Goal: Transaction & Acquisition: Purchase product/service

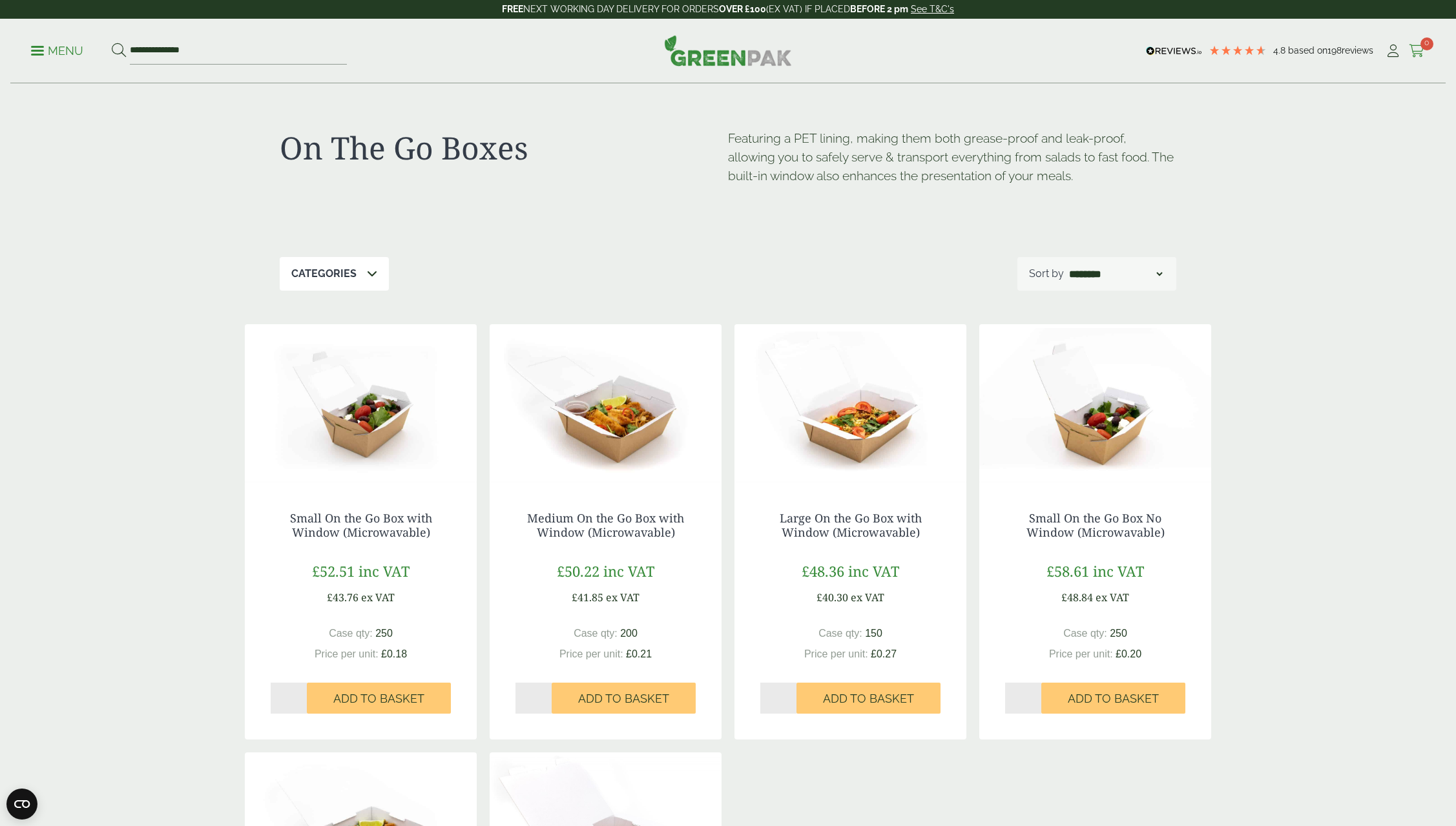
click at [1420, 48] on icon at bounding box center [1417, 51] width 16 height 13
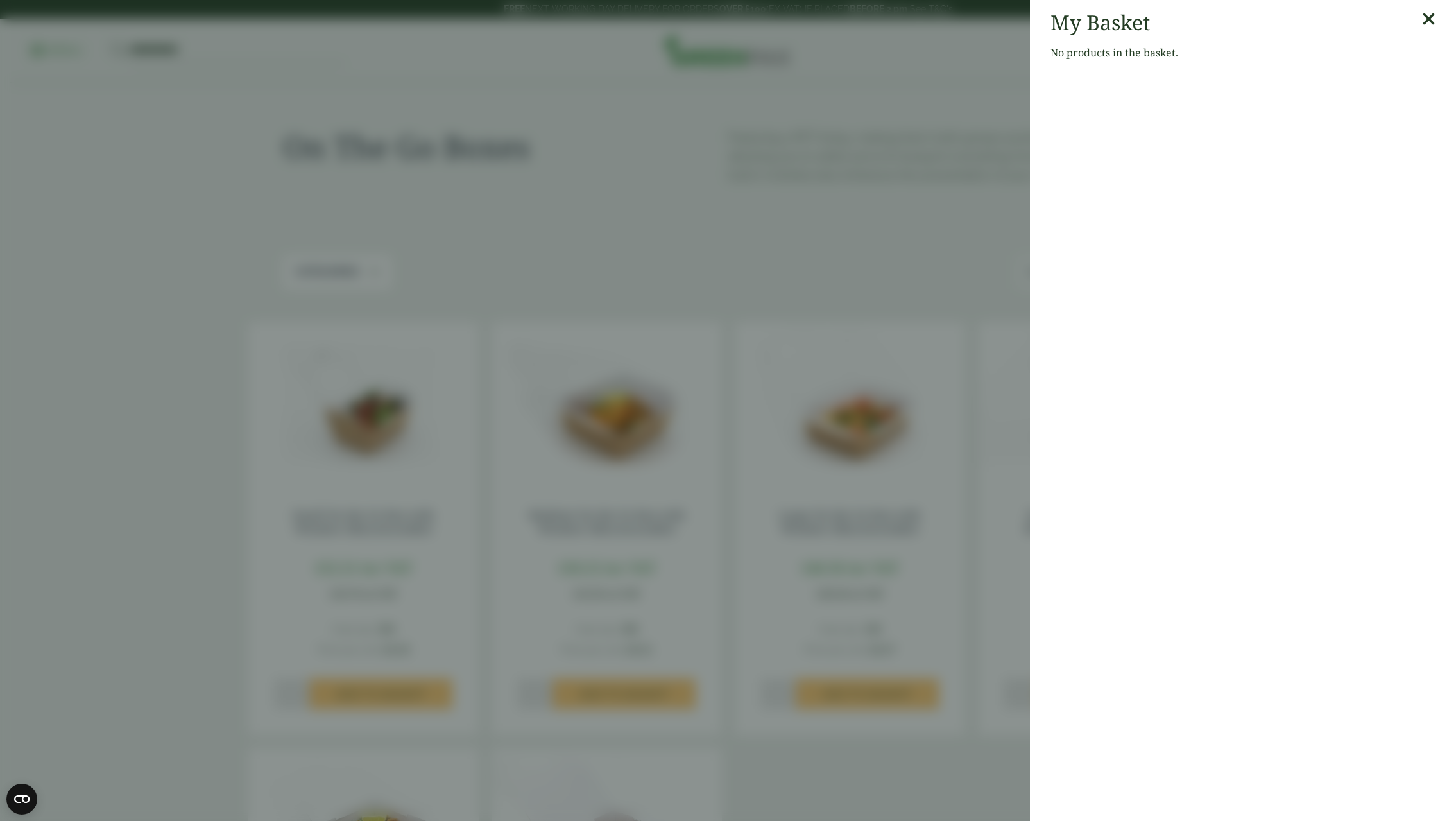
click at [1422, 25] on icon at bounding box center [1428, 19] width 14 height 18
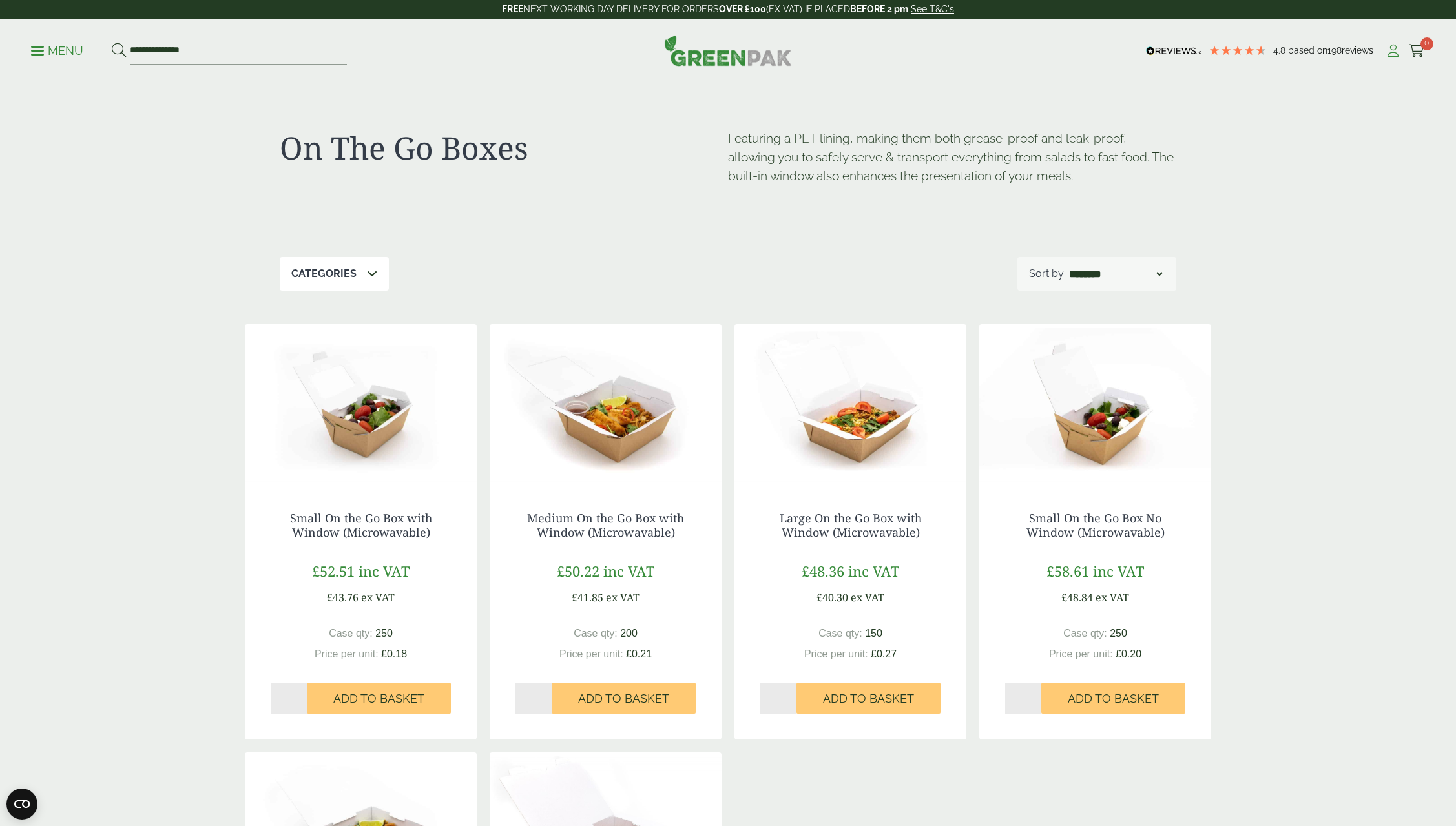
click at [1397, 49] on icon at bounding box center [1393, 51] width 16 height 13
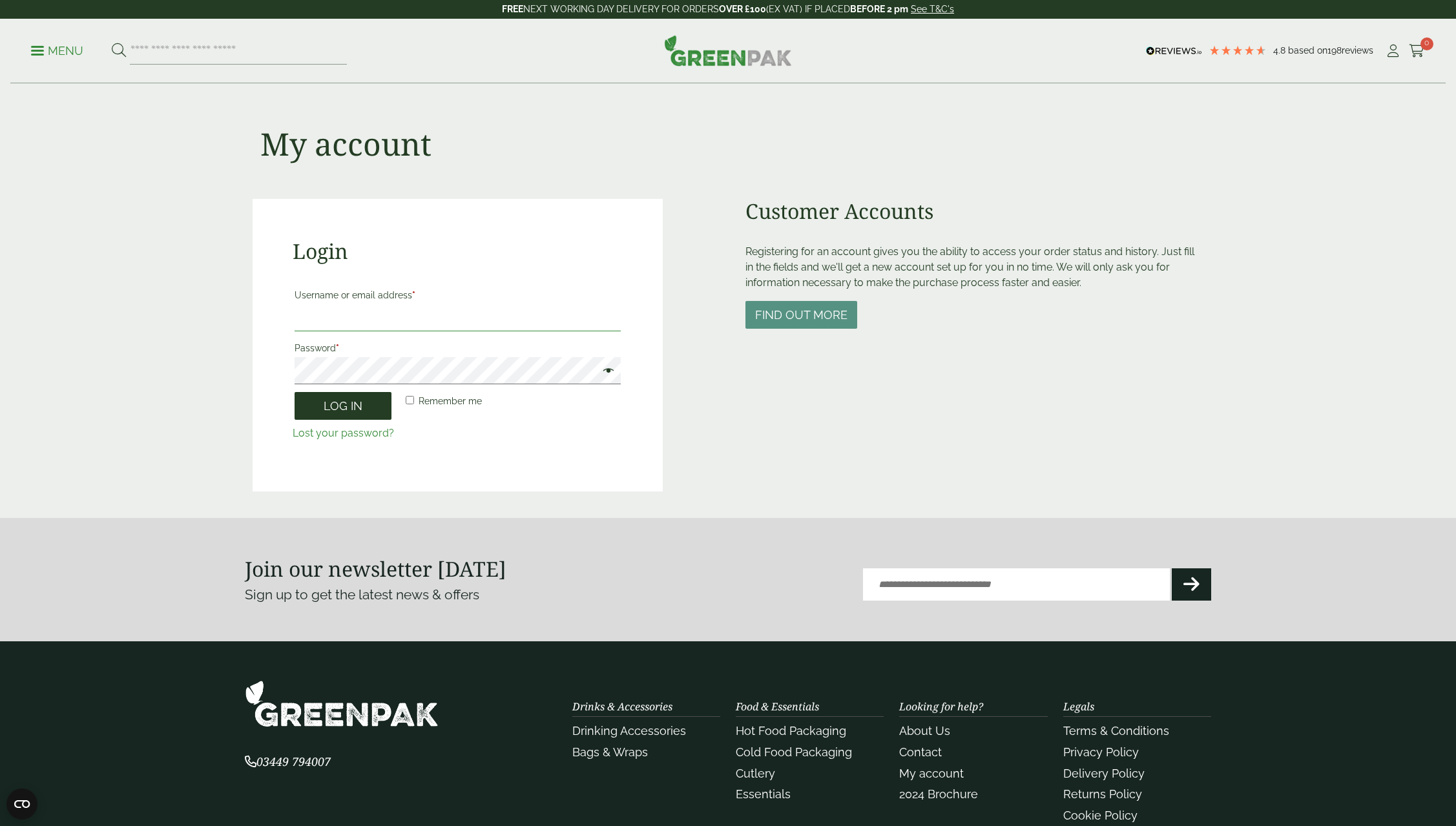
type input "**********"
click at [360, 409] on button "Log in" at bounding box center [343, 406] width 97 height 28
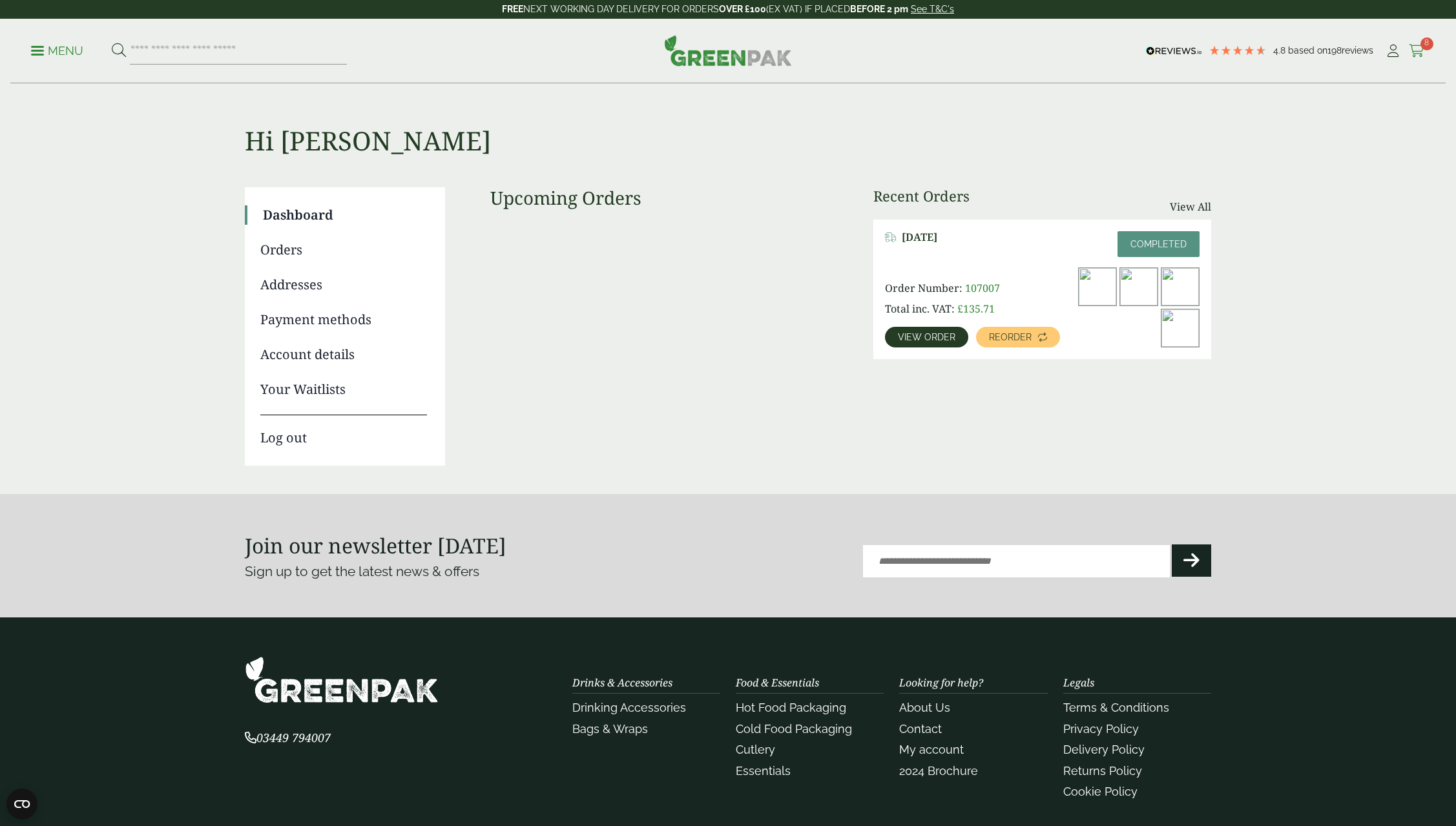
click at [1425, 45] on span "8" at bounding box center [1427, 44] width 13 height 13
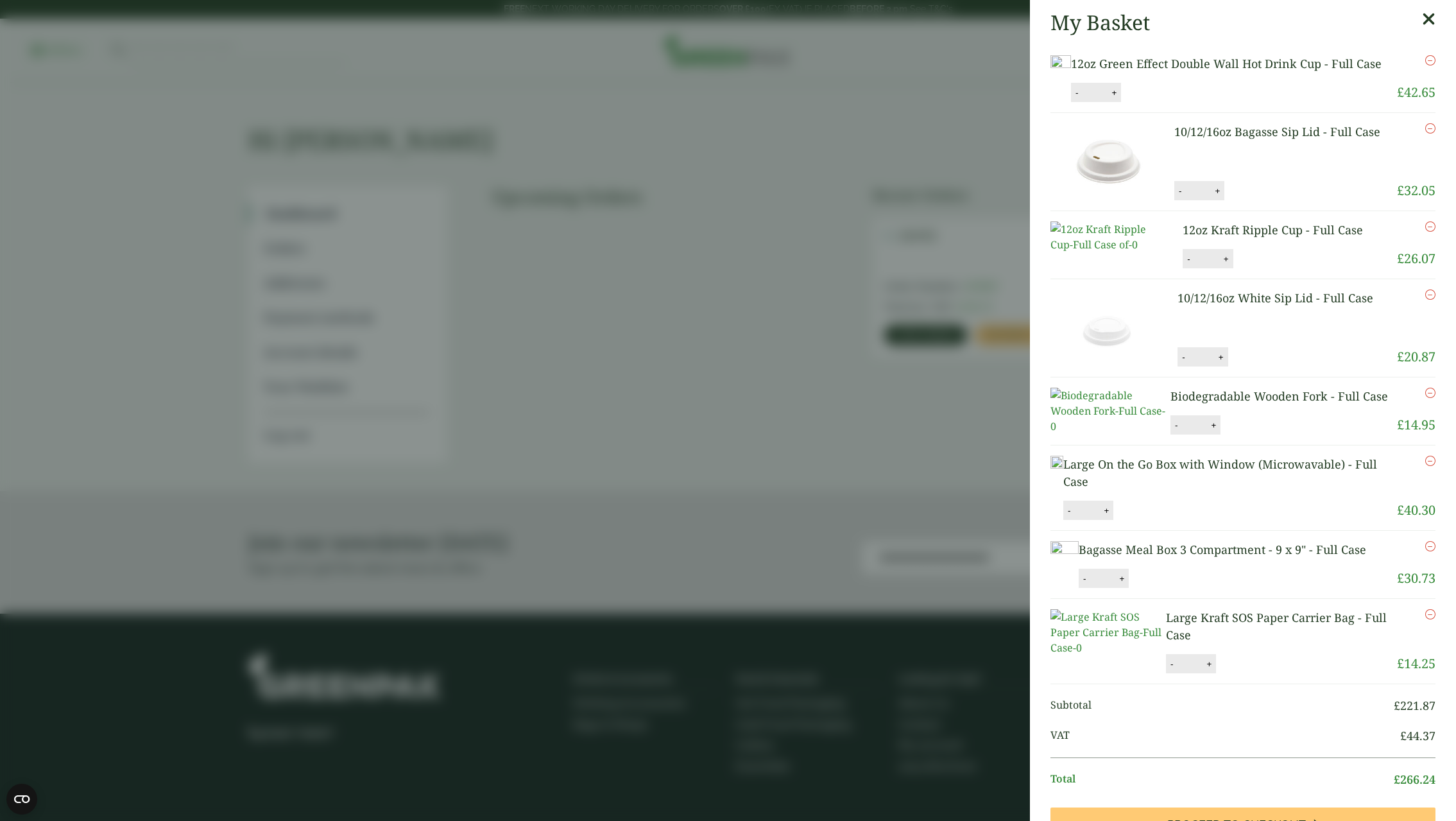
click at [1422, 17] on icon at bounding box center [1428, 19] width 14 height 18
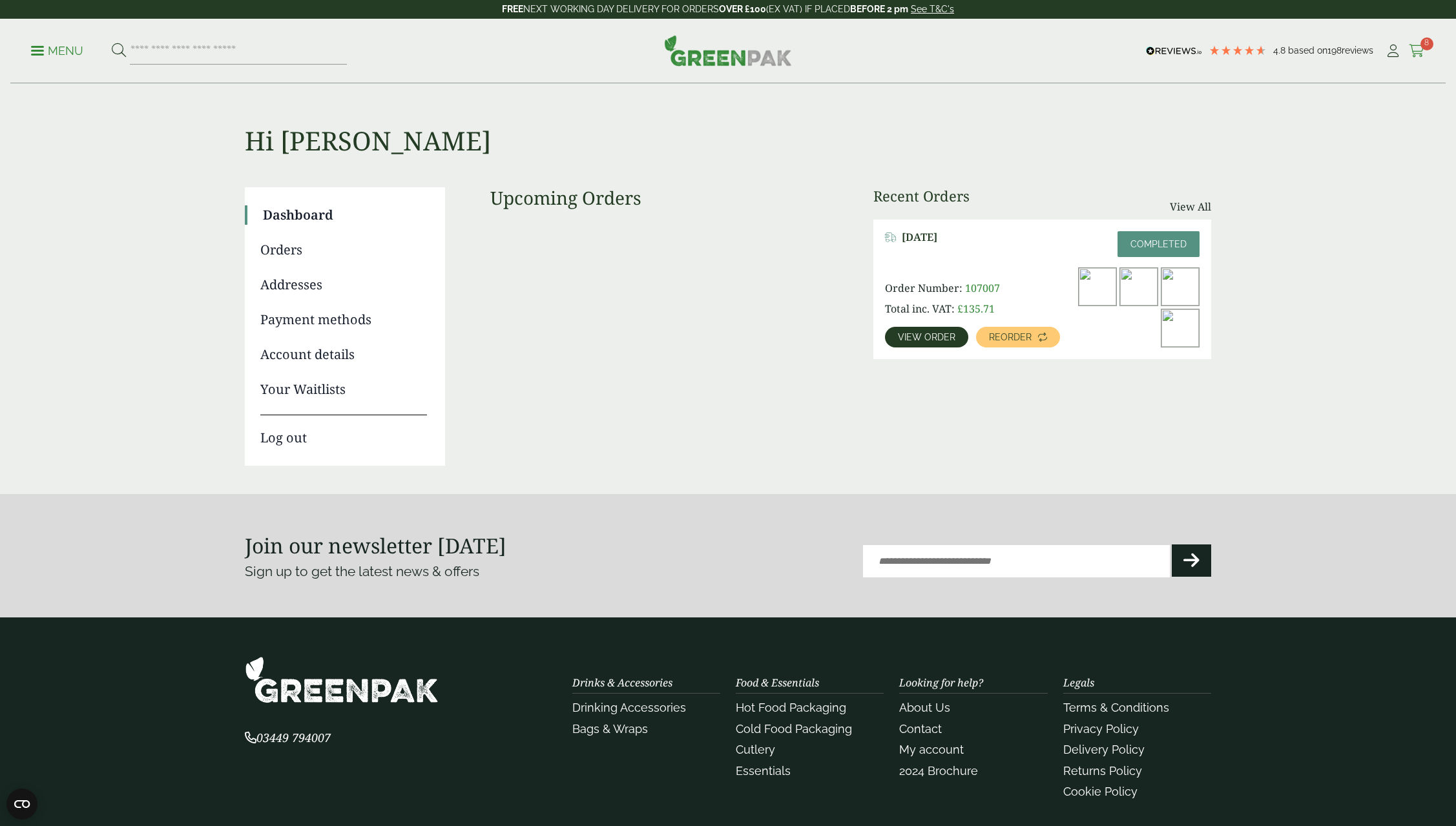
click at [1430, 42] on span "8" at bounding box center [1427, 44] width 13 height 13
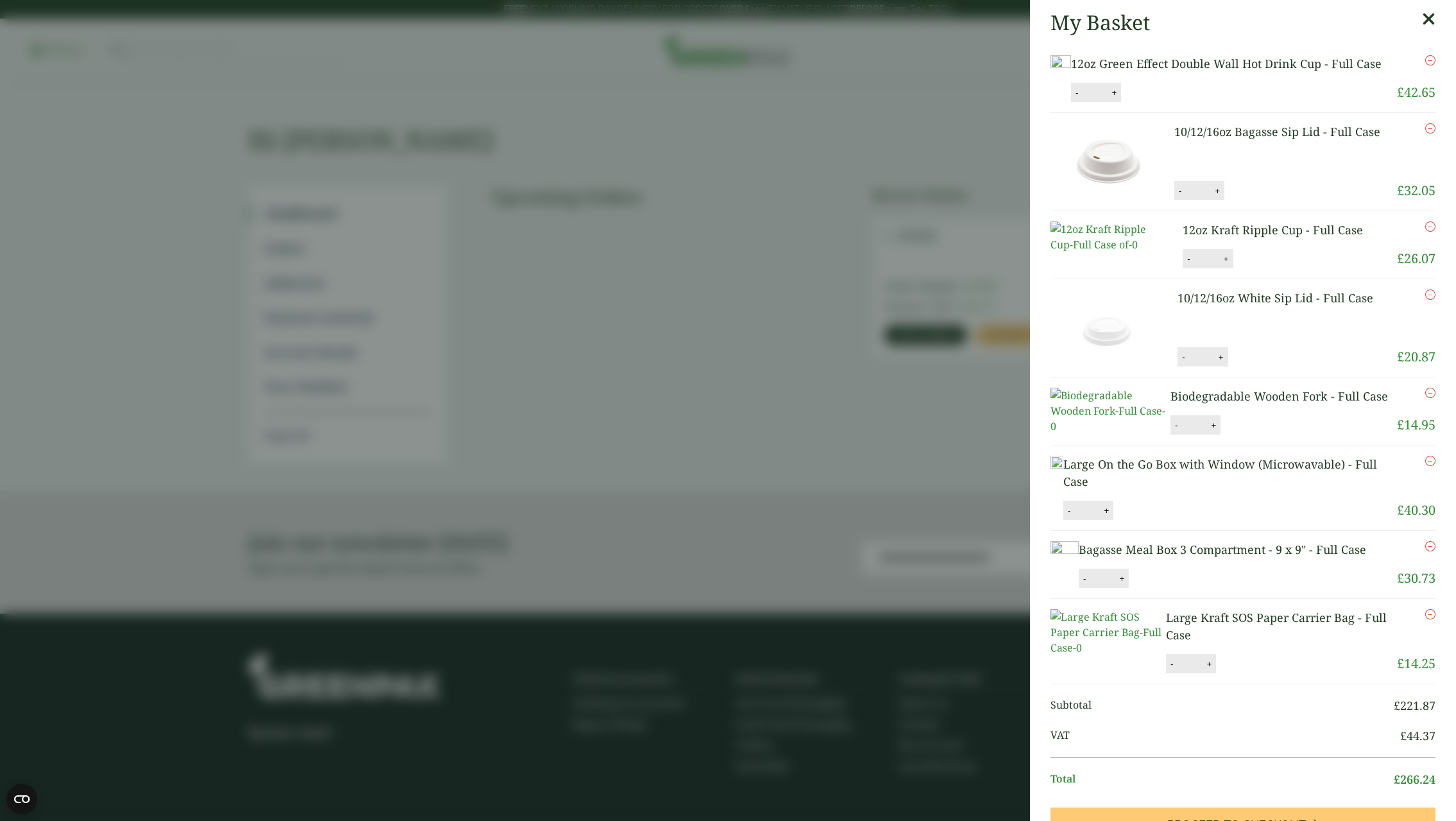
click at [1422, 17] on icon at bounding box center [1428, 19] width 14 height 18
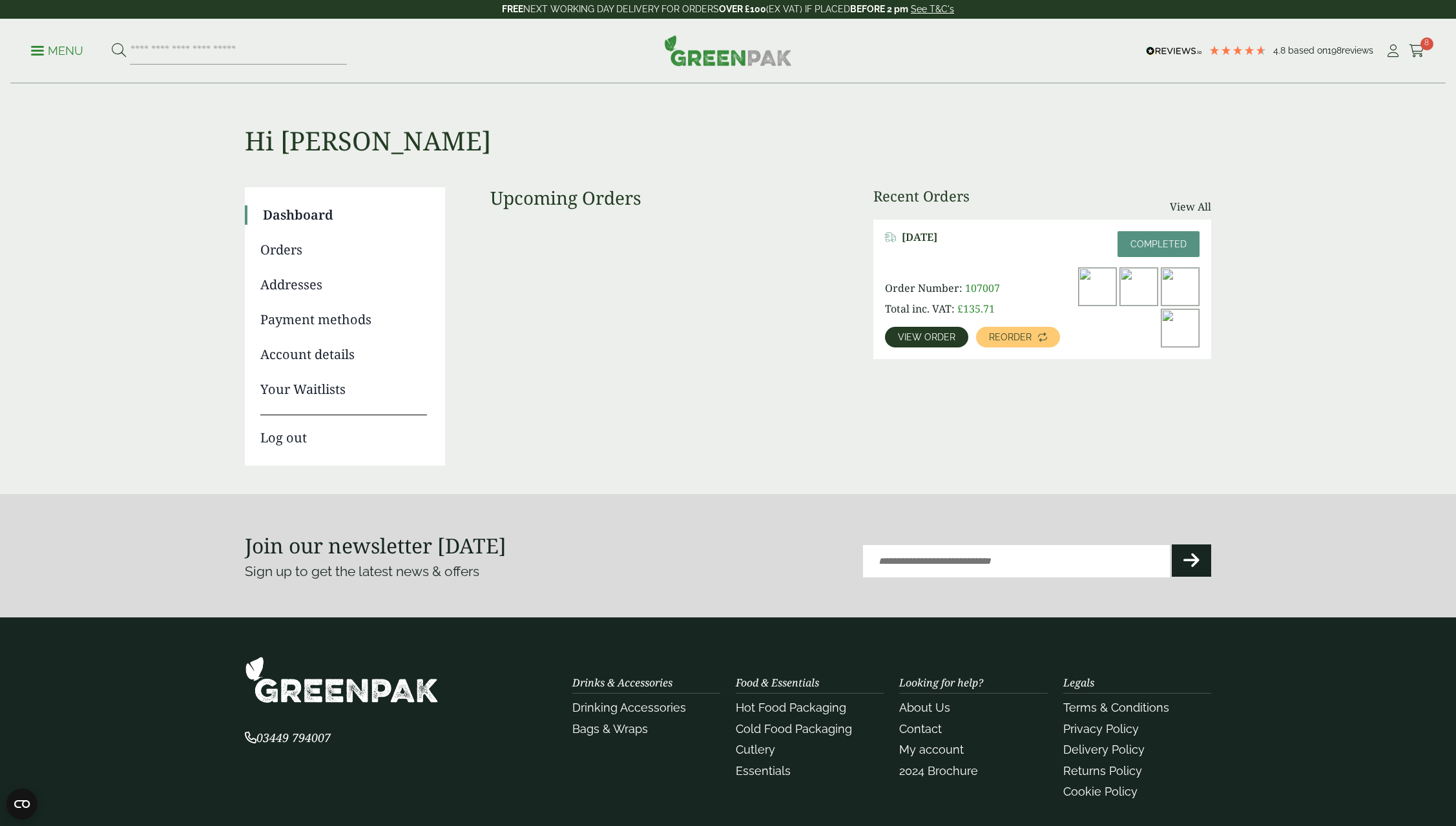
click at [39, 53] on link "Menu" at bounding box center [58, 50] width 52 height 13
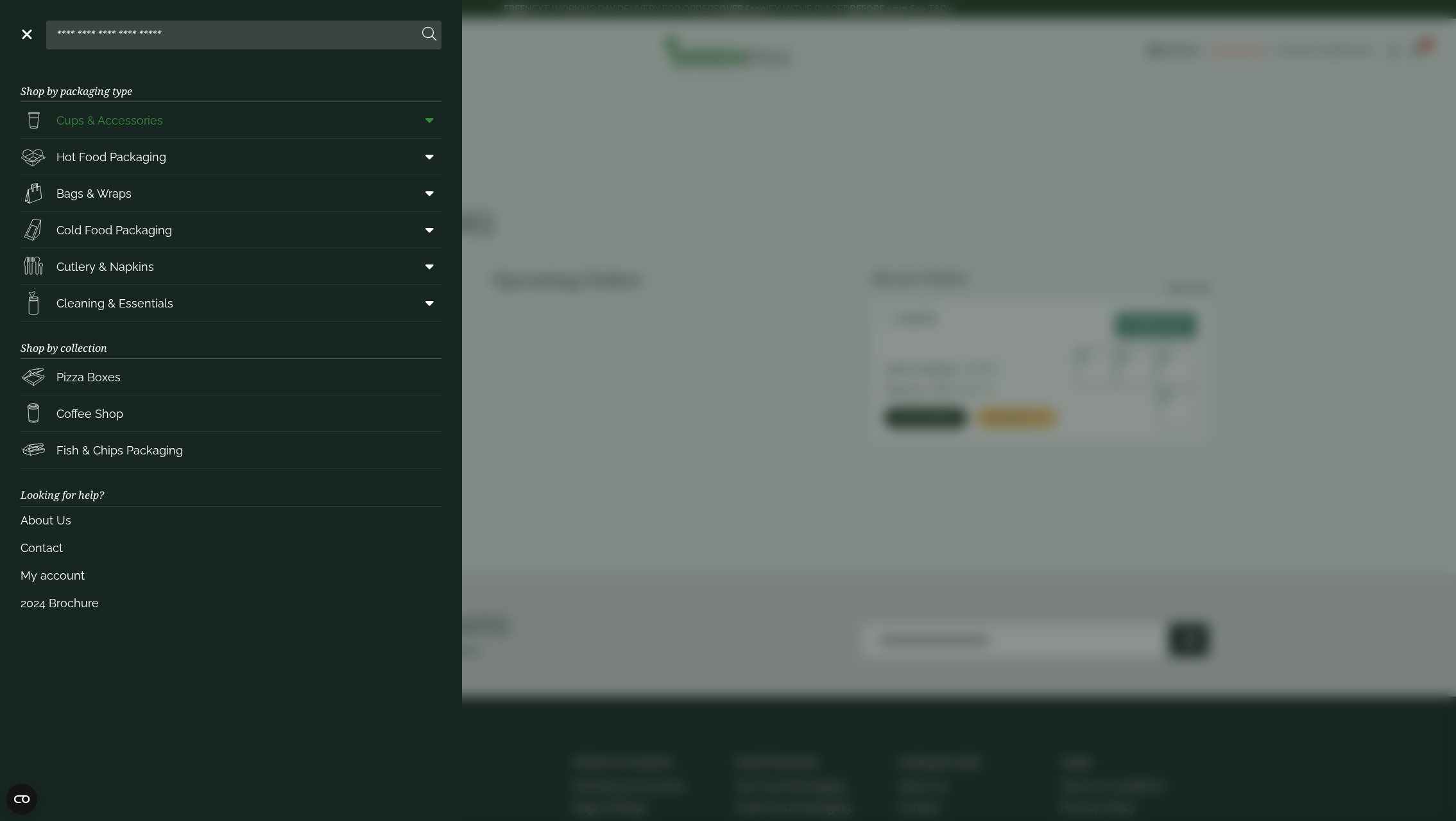
click at [120, 114] on span "Cups & Accessories" at bounding box center [109, 120] width 106 height 17
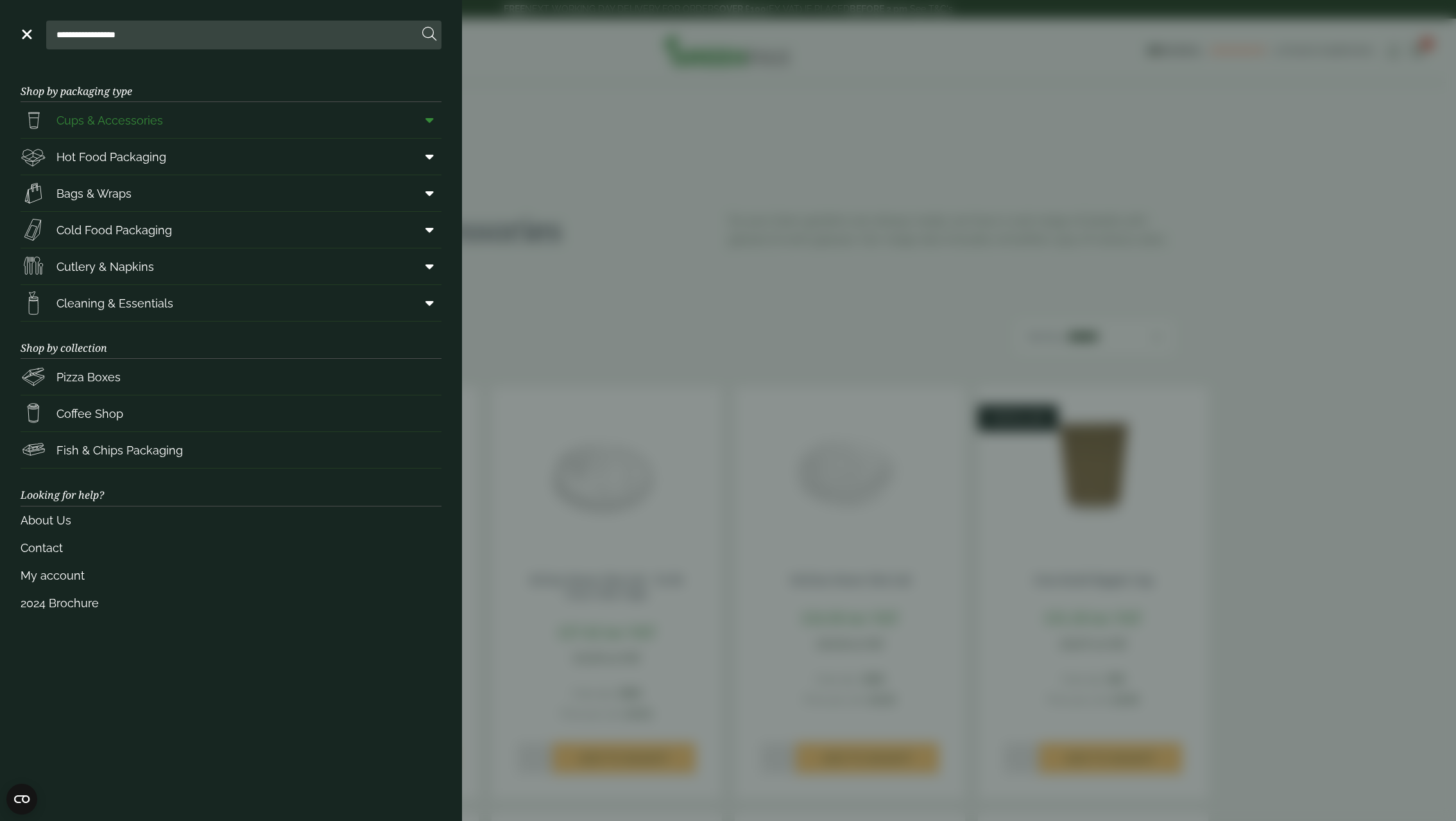
click at [430, 121] on icon at bounding box center [430, 120] width 9 height 13
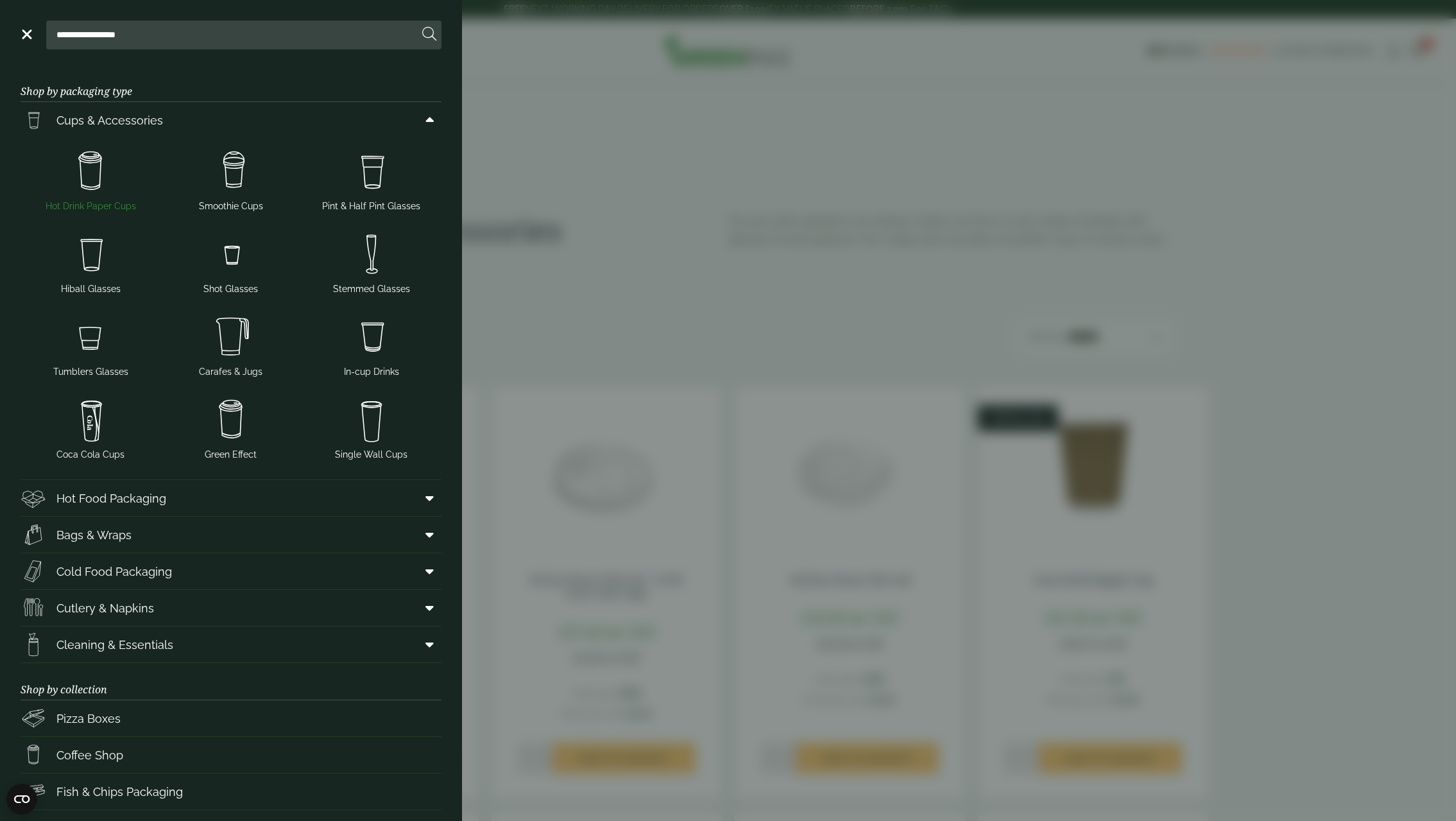
click at [90, 188] on img at bounding box center [91, 171] width 130 height 51
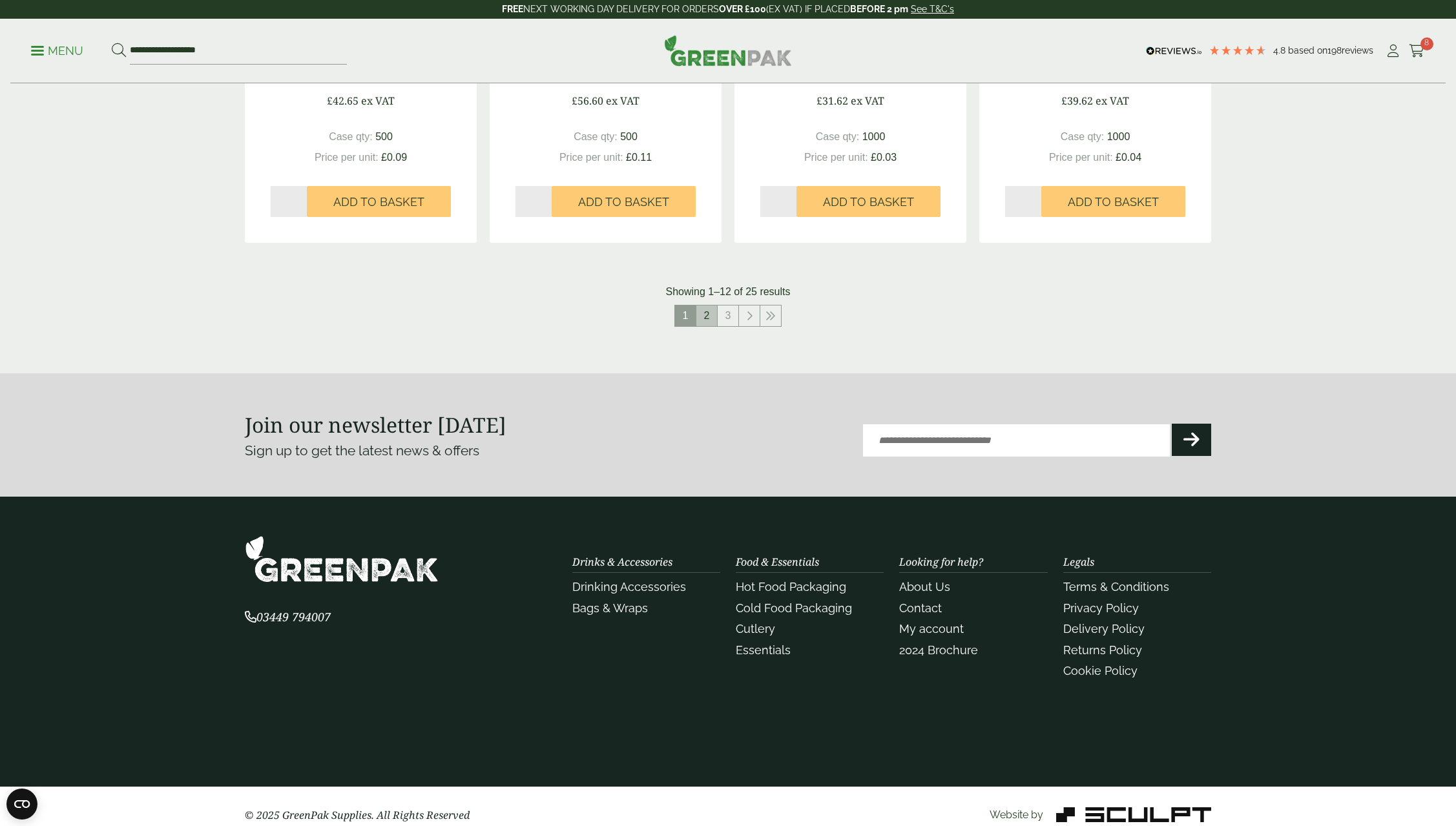
click at [701, 311] on link "2" at bounding box center [706, 316] width 20 height 20
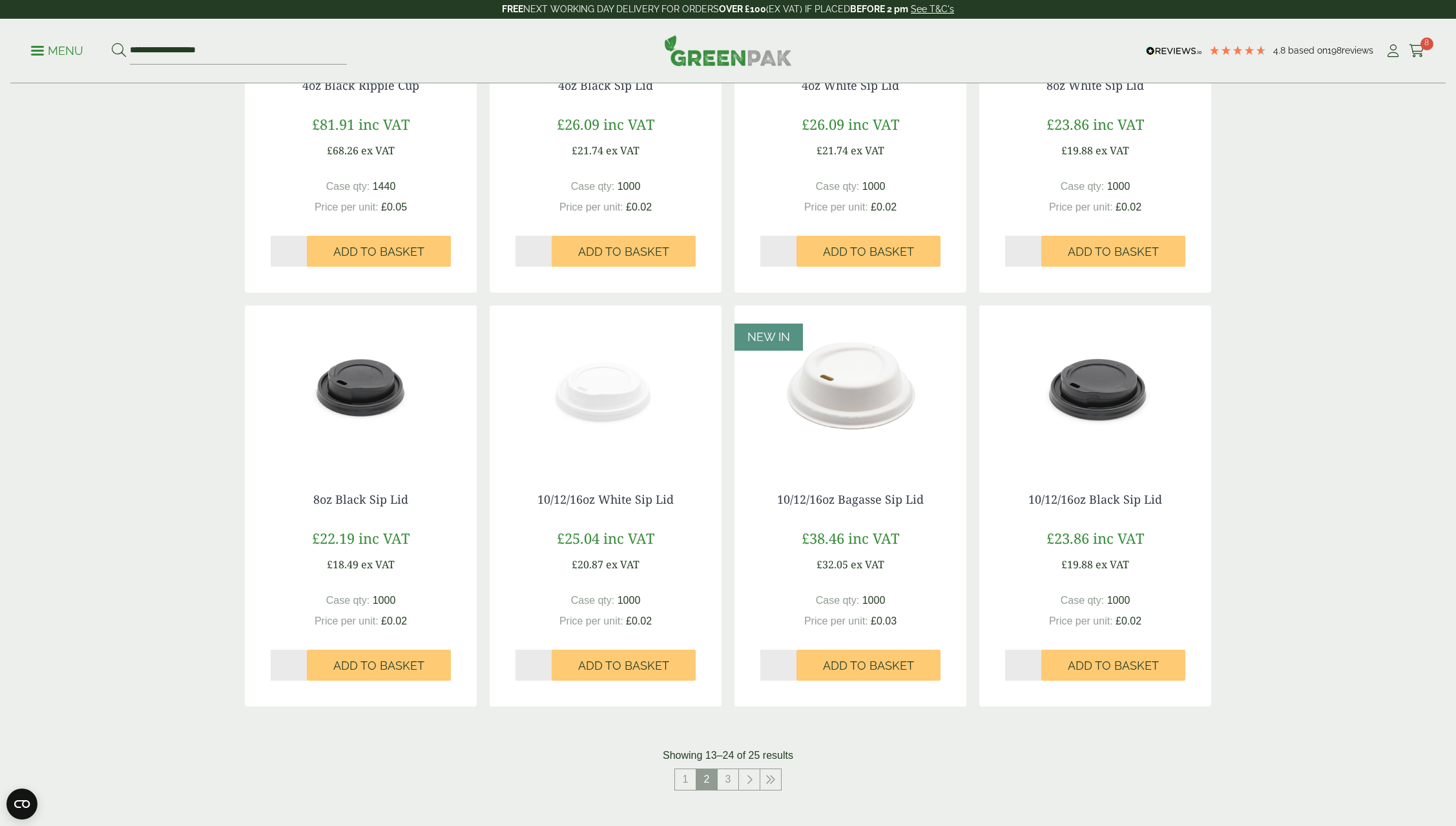
scroll to position [904, 0]
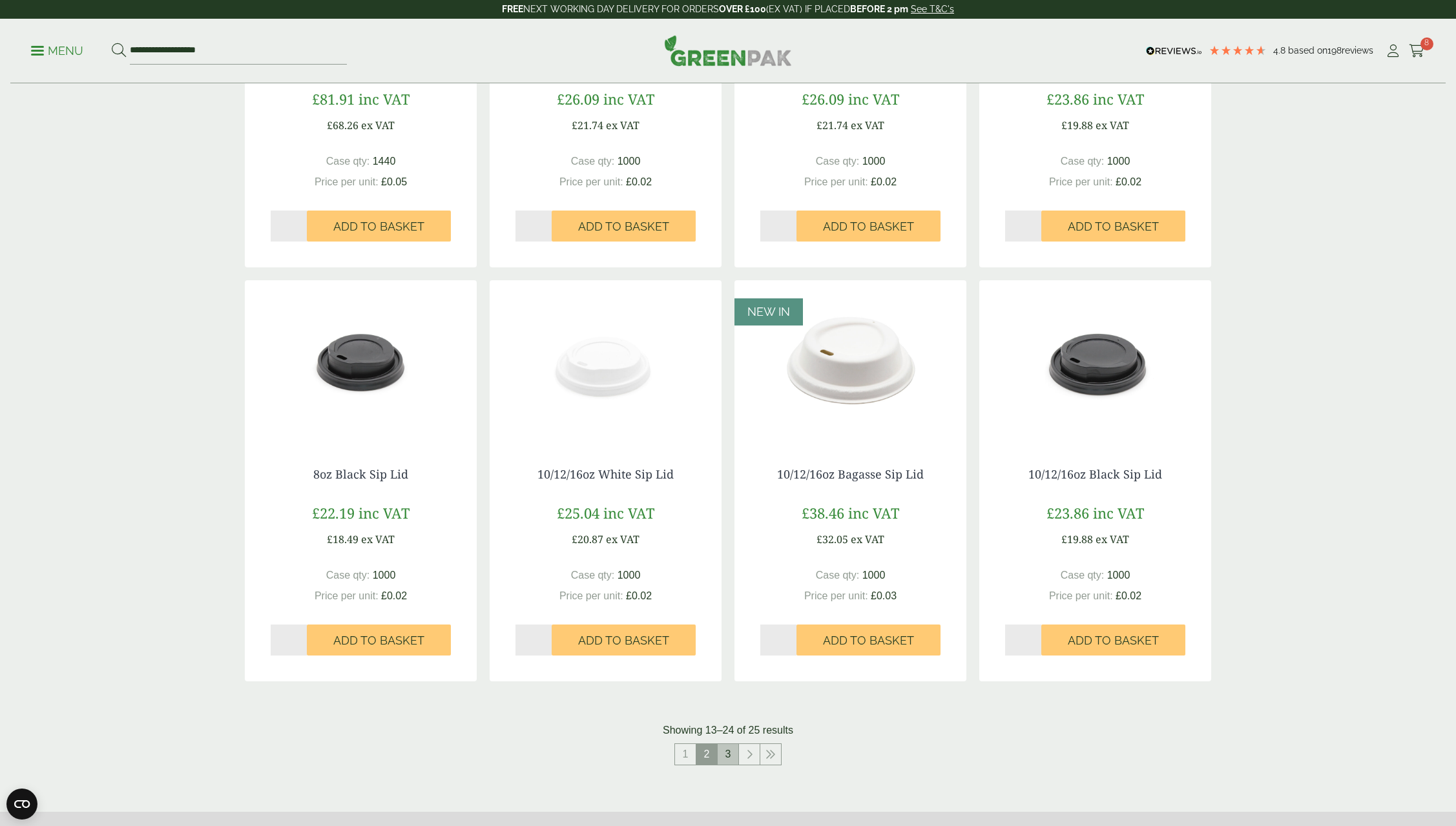
click at [728, 763] on link "3" at bounding box center [728, 755] width 20 height 20
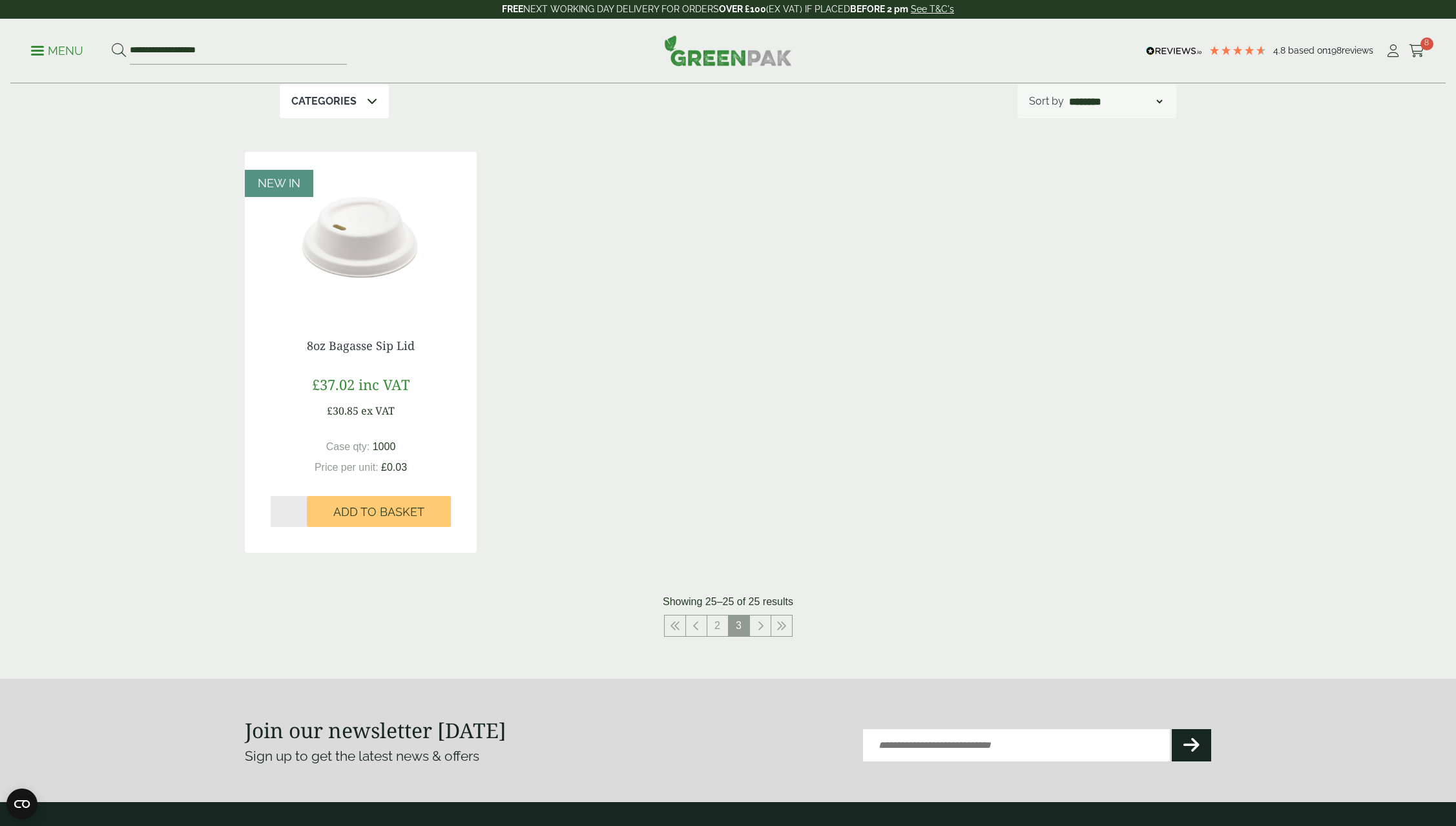
scroll to position [194, 0]
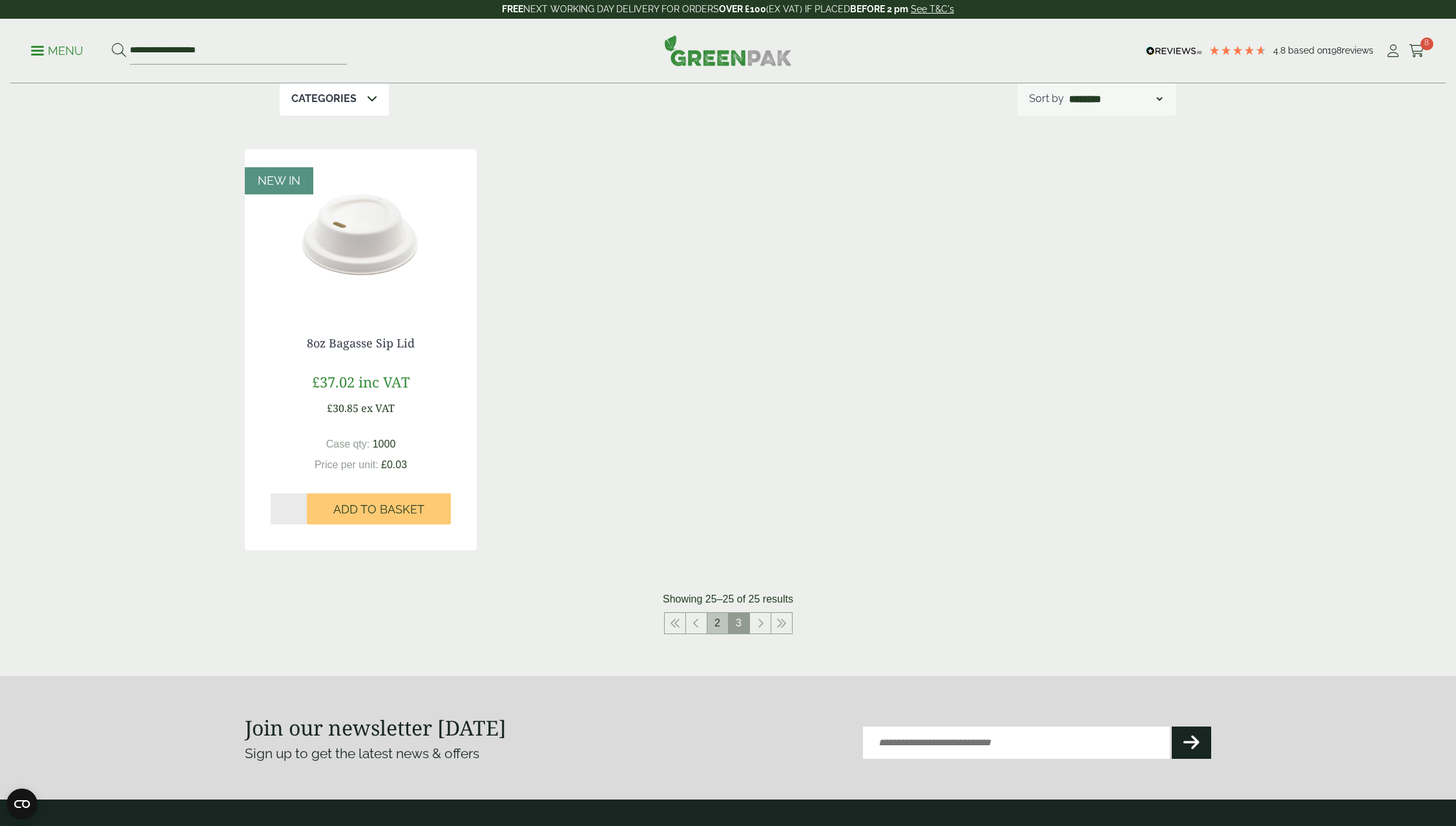
click at [723, 622] on link "2" at bounding box center [717, 623] width 20 height 20
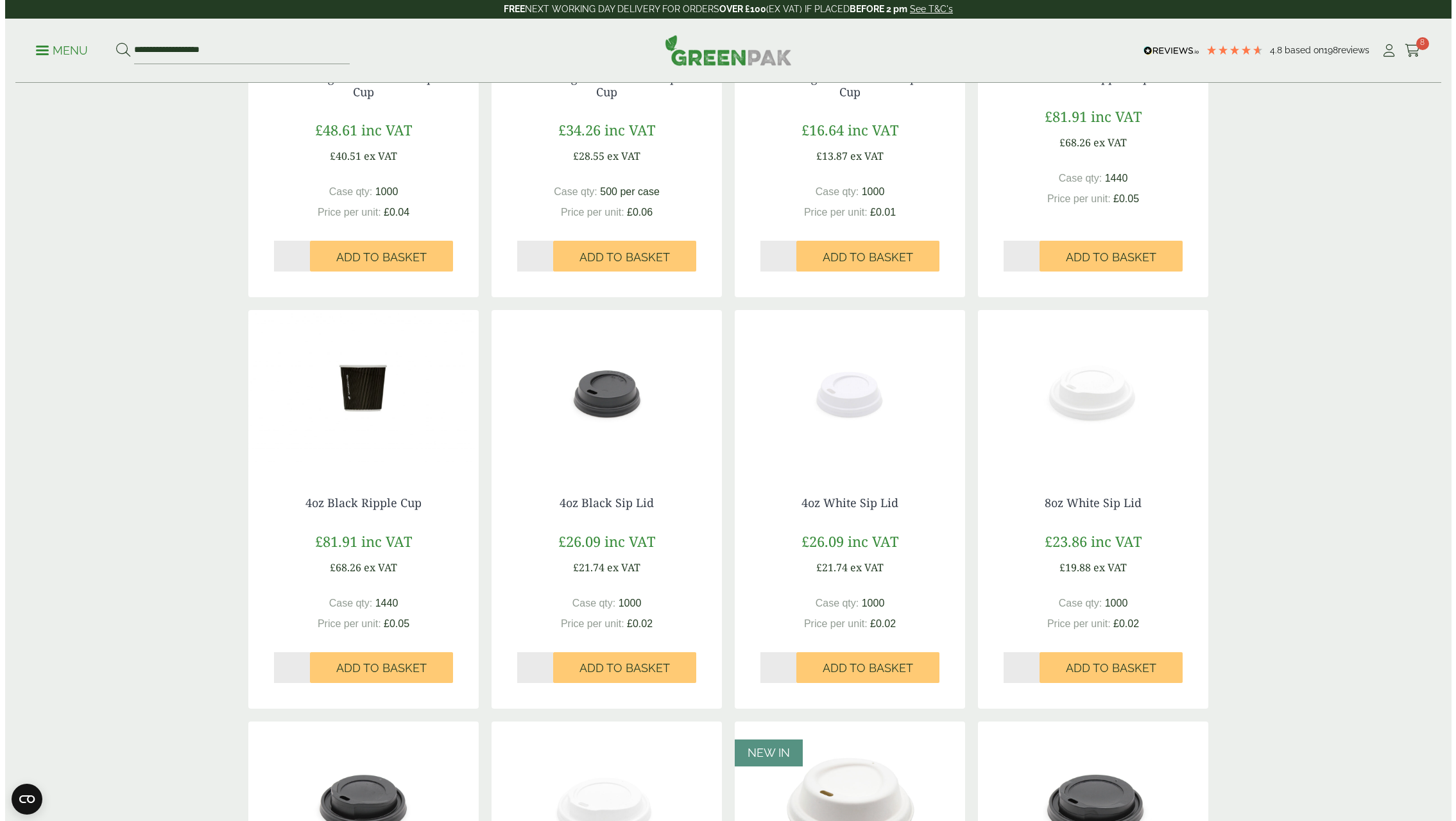
scroll to position [386, 0]
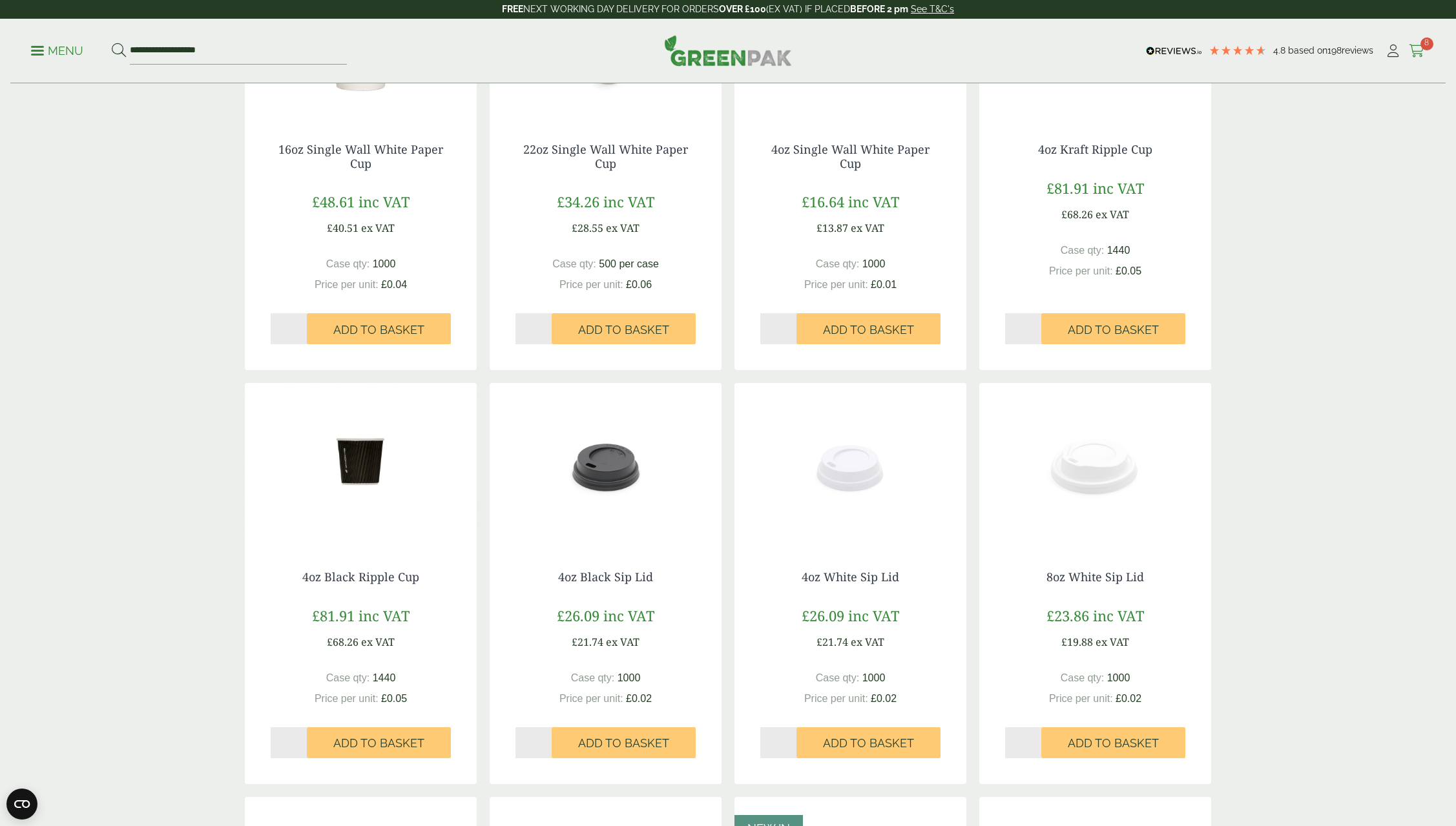
click at [1415, 42] on link "Cart 8" at bounding box center [1417, 51] width 16 height 20
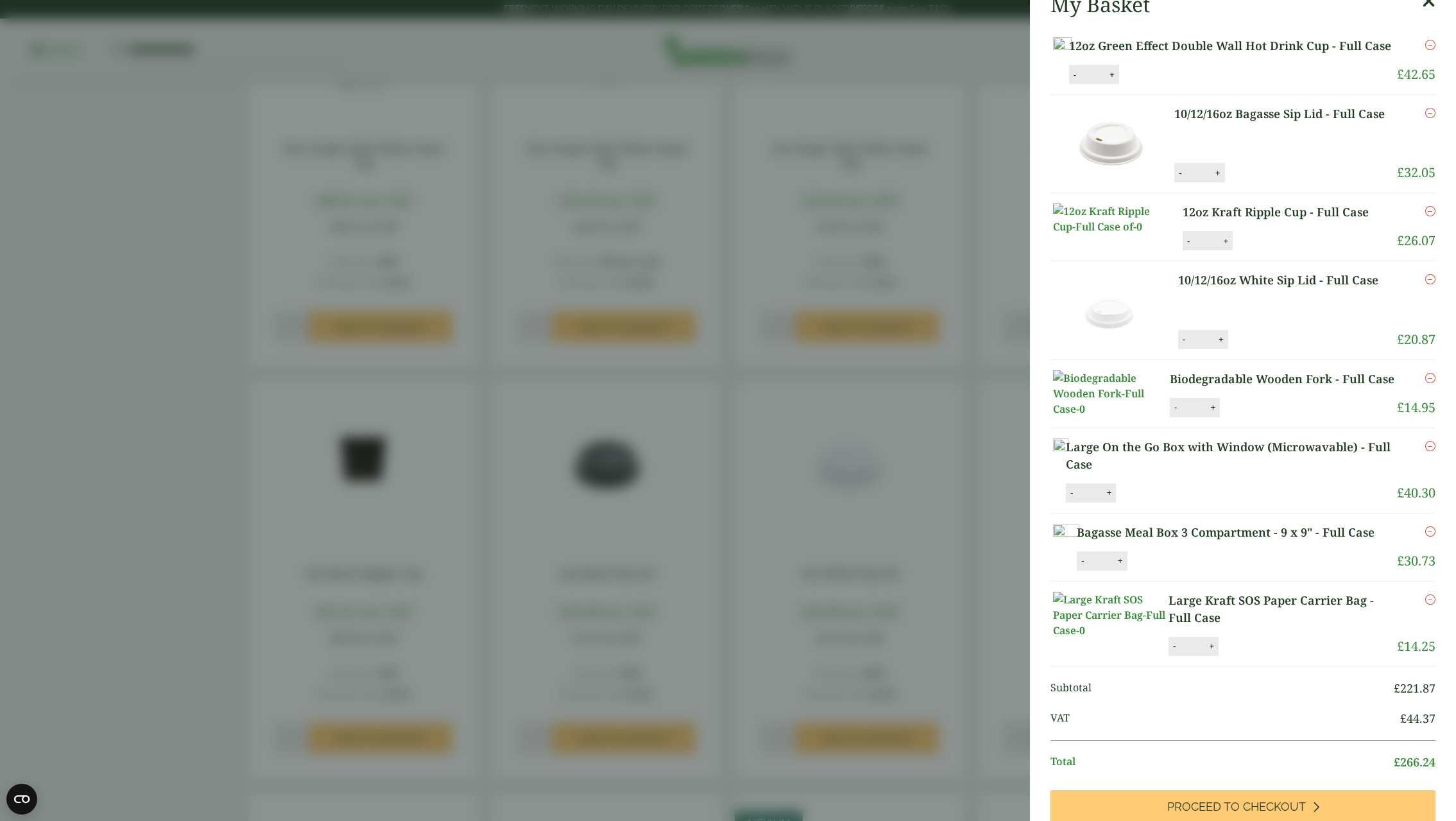
scroll to position [0, 0]
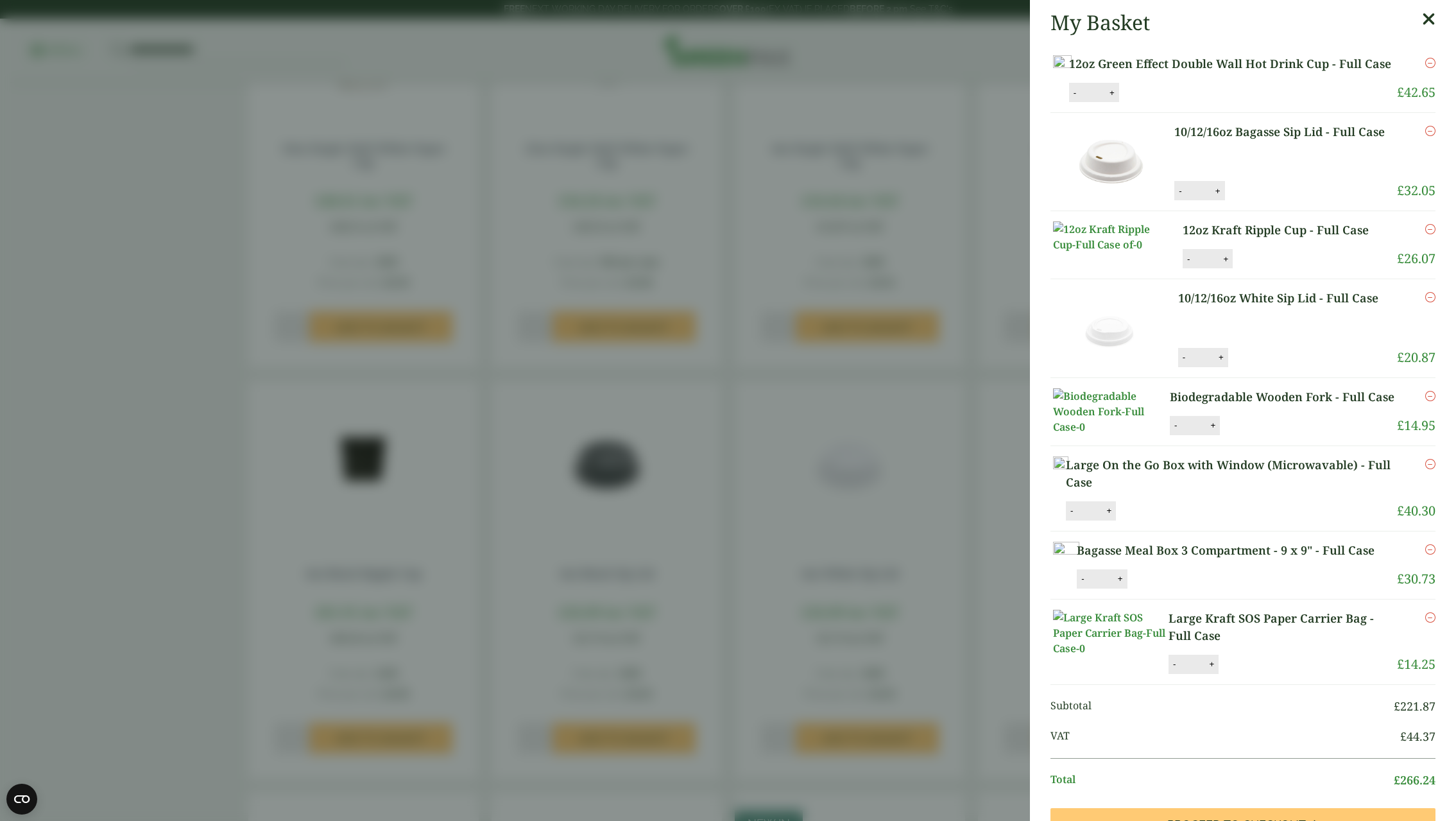
click at [1422, 18] on icon at bounding box center [1428, 19] width 14 height 18
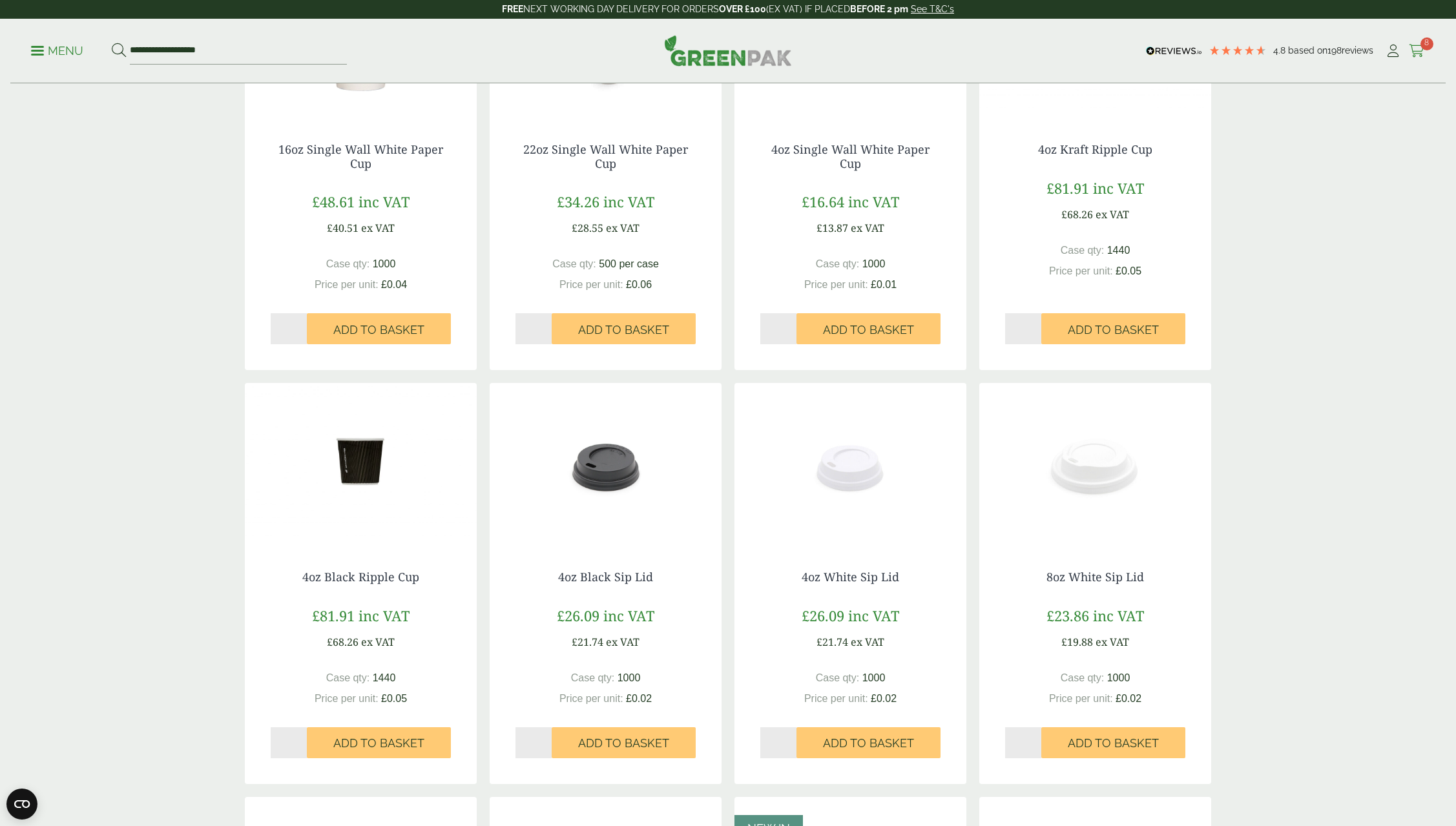
click at [1422, 49] on span "8" at bounding box center [1427, 44] width 13 height 13
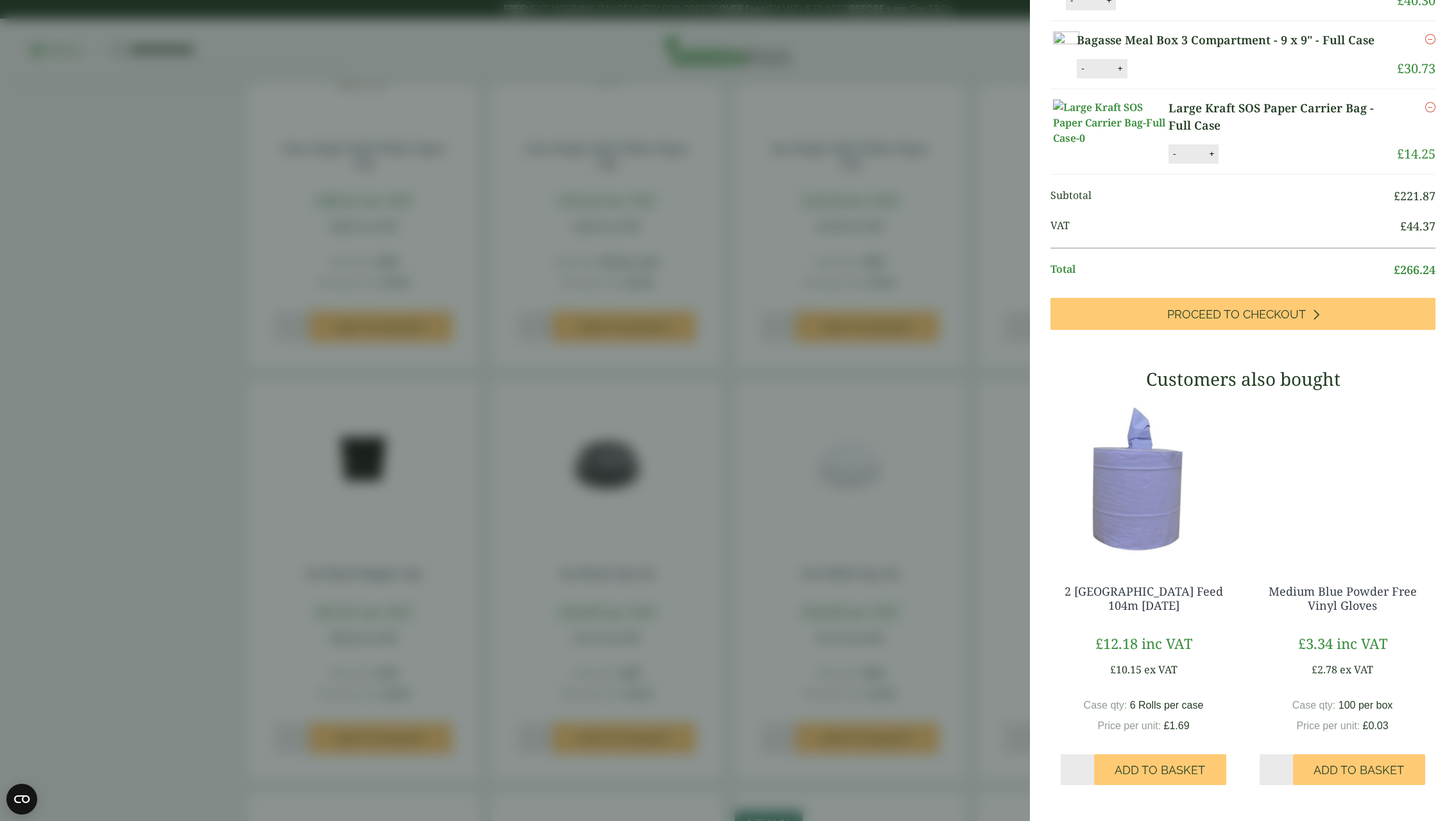
scroll to position [753, 0]
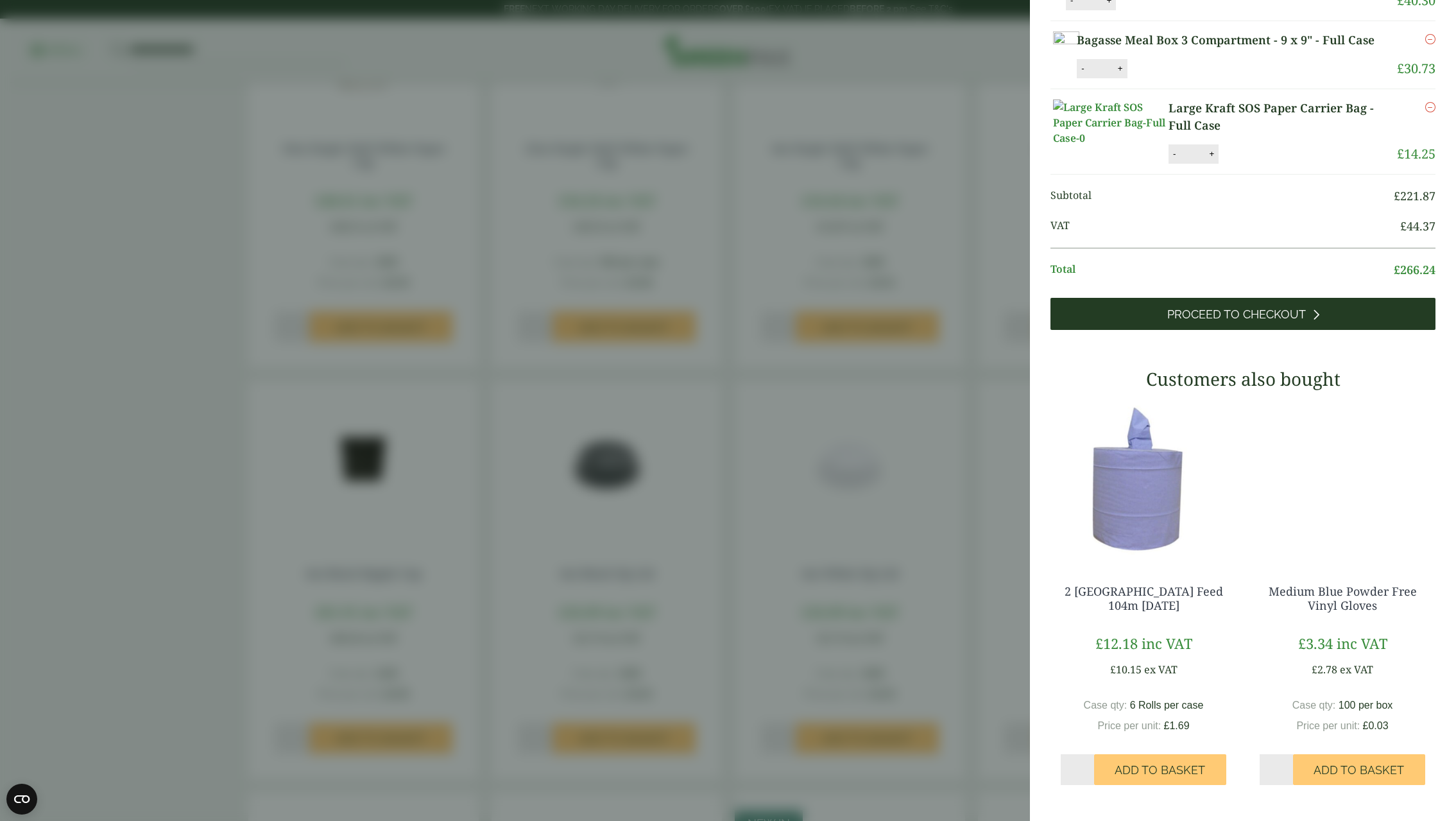
click at [1223, 312] on span "Proceed to Checkout" at bounding box center [1237, 314] width 138 height 14
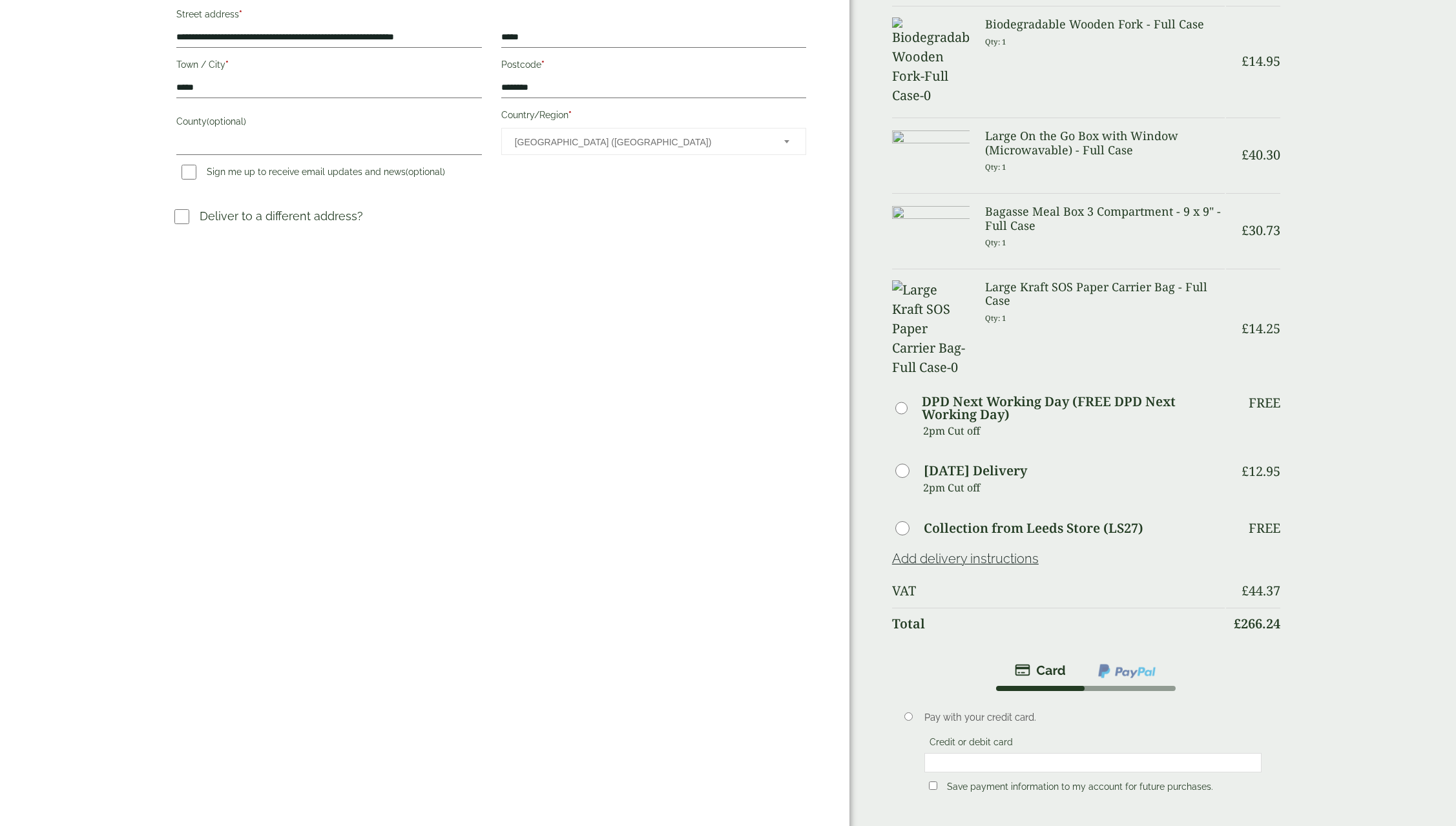
scroll to position [323, 0]
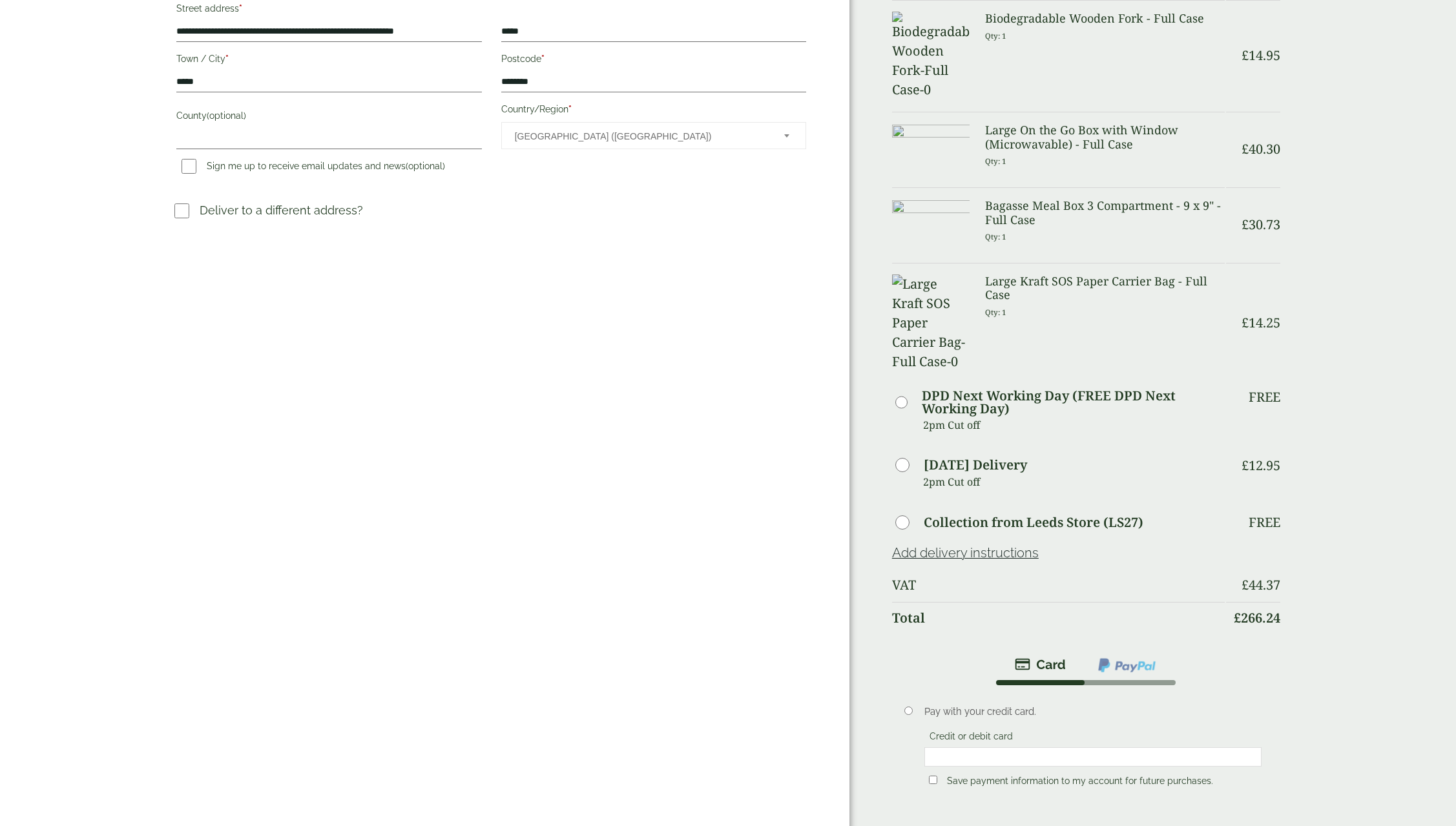
click at [960, 545] on link "Add delivery instructions" at bounding box center [965, 553] width 147 height 15
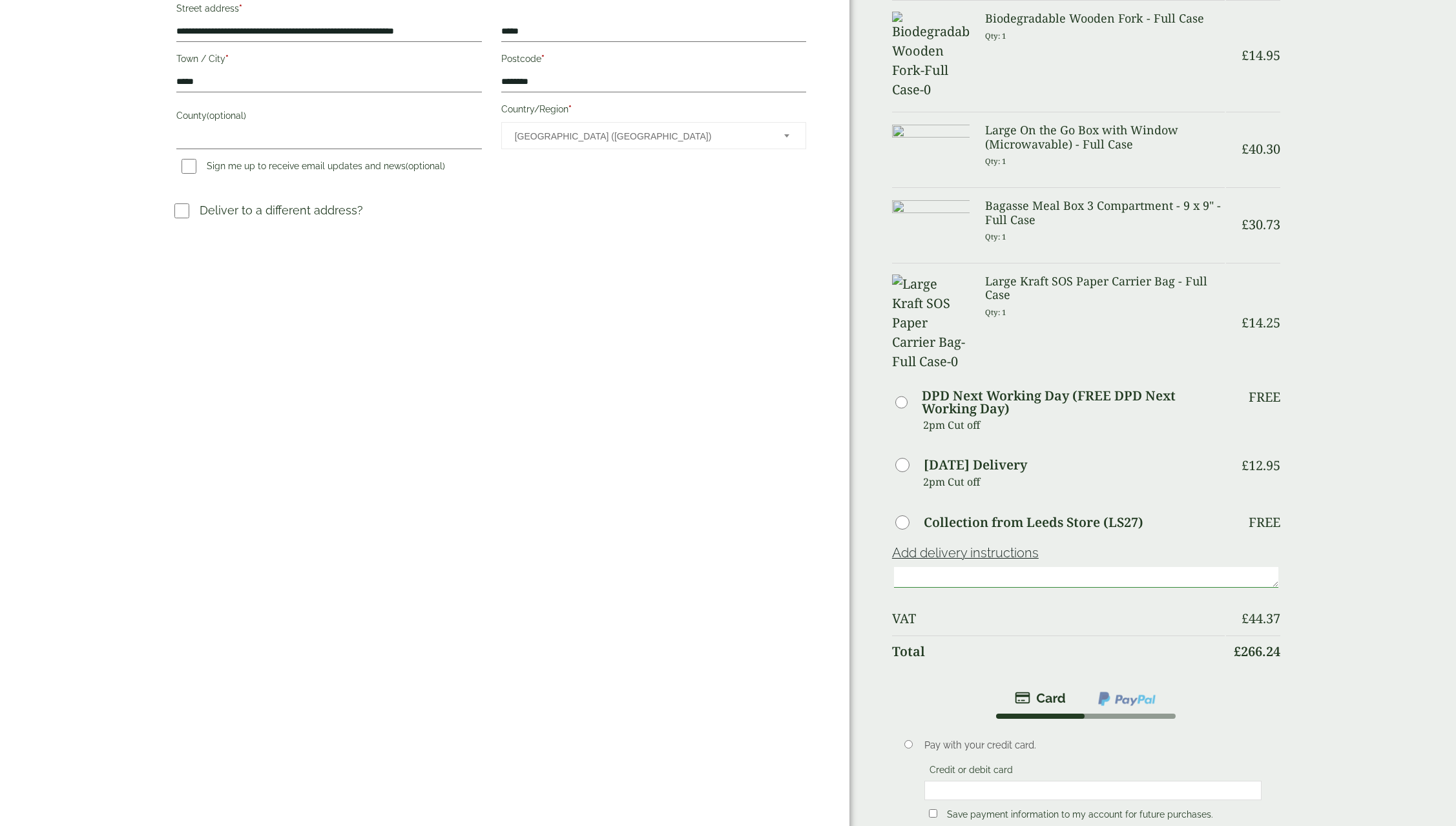
click at [933, 567] on textarea at bounding box center [1086, 577] width 384 height 20
type textarea "*"
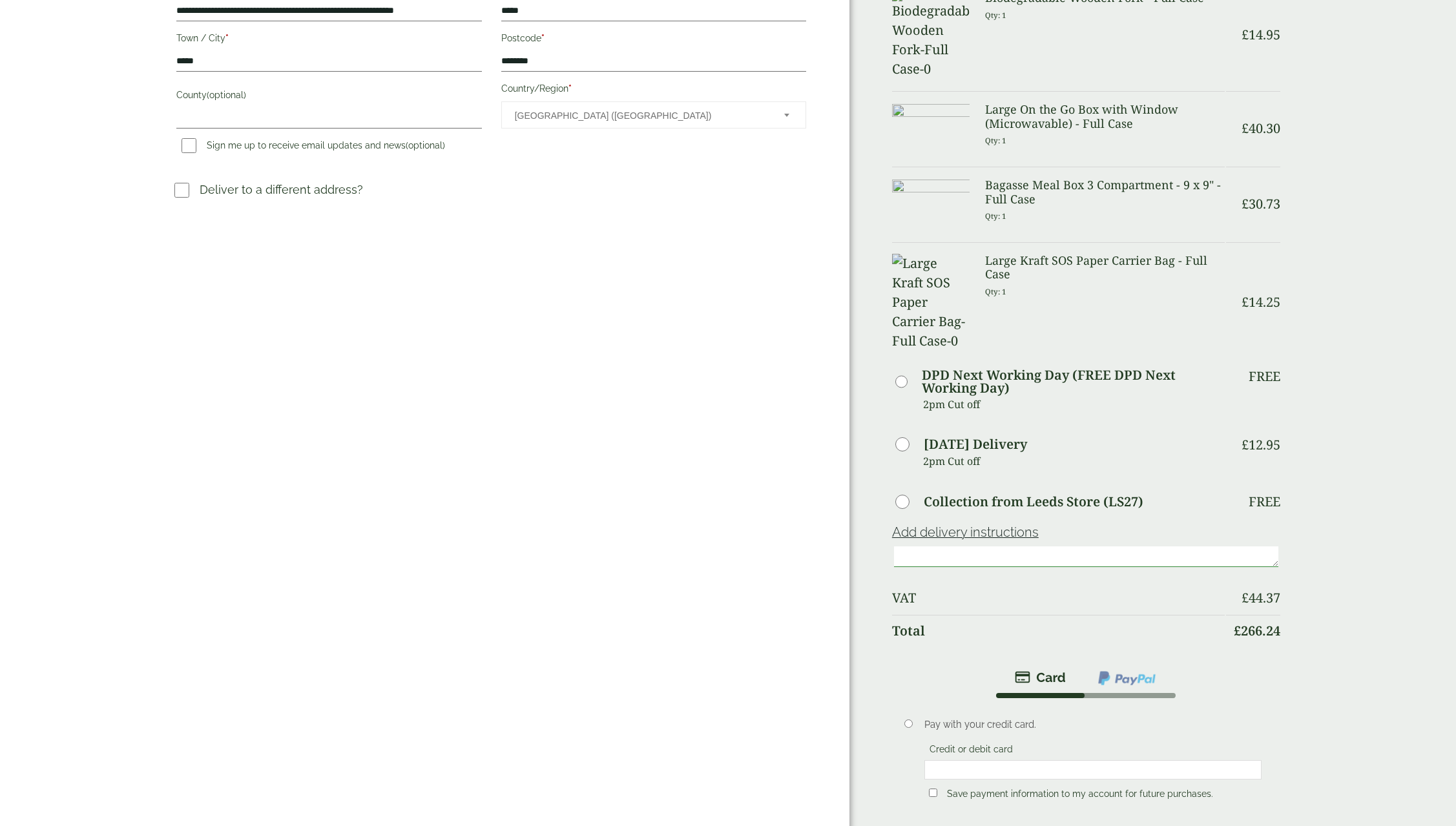
scroll to position [388, 0]
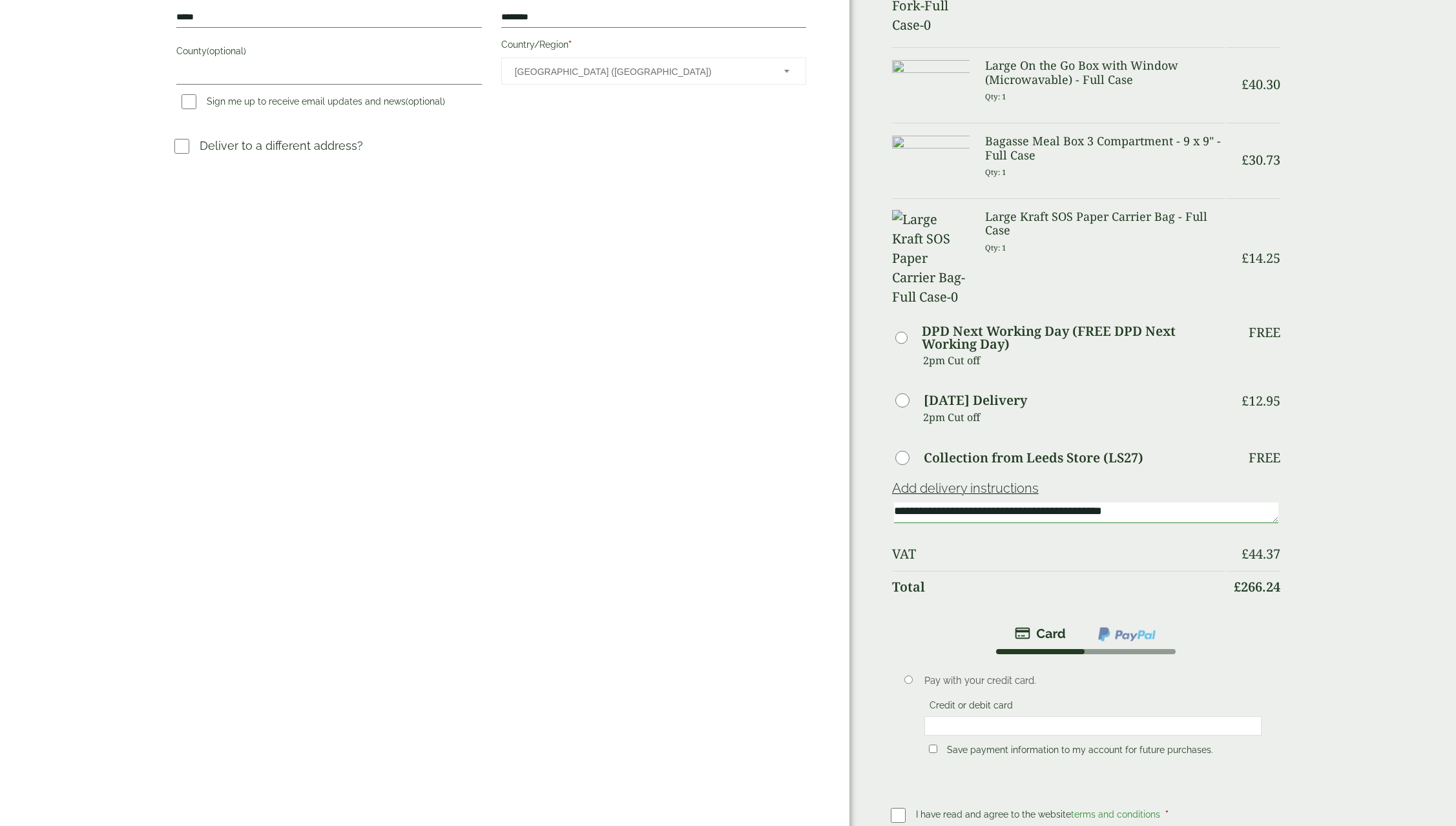
type textarea "**********"
click at [1350, 556] on div "Order Summary Item Ammount 12oz Green Effect Double Wall Hot Drink Cup - Full C…" at bounding box center [1153, 296] width 607 height 1368
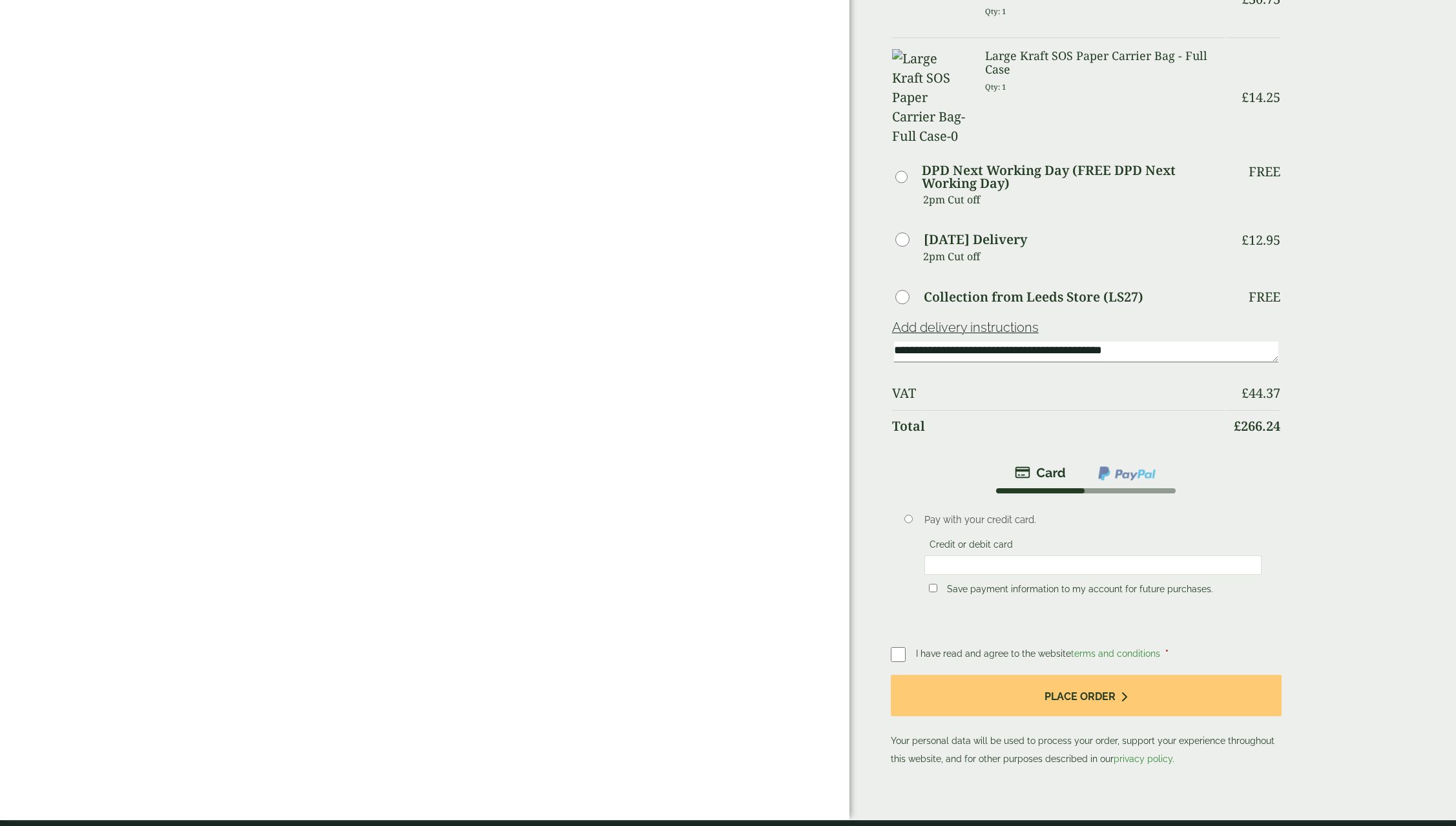
scroll to position [658, 0]
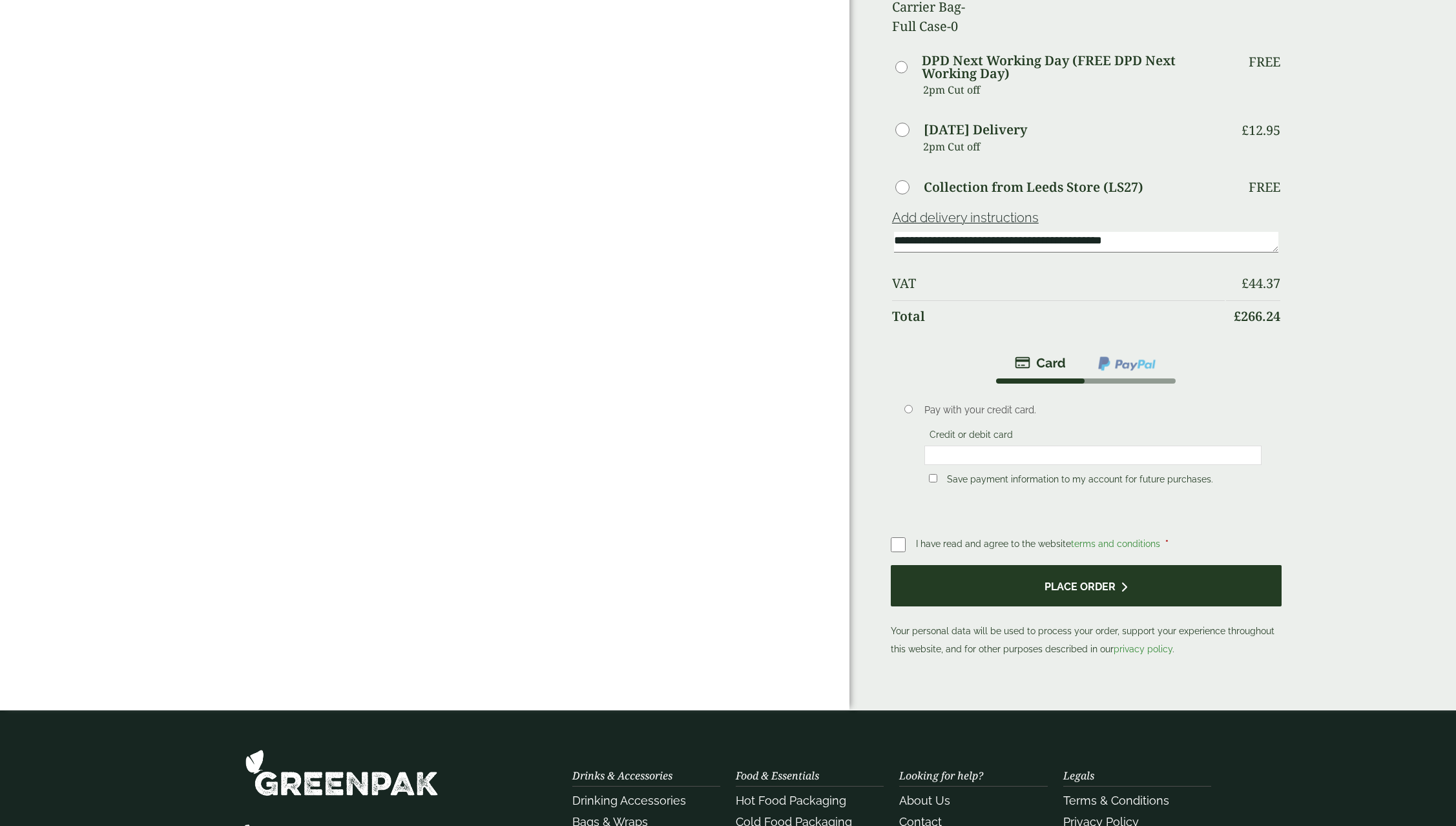
click at [1067, 574] on button "Place order" at bounding box center [1086, 586] width 391 height 42
